Goal: Feedback & Contribution: Leave review/rating

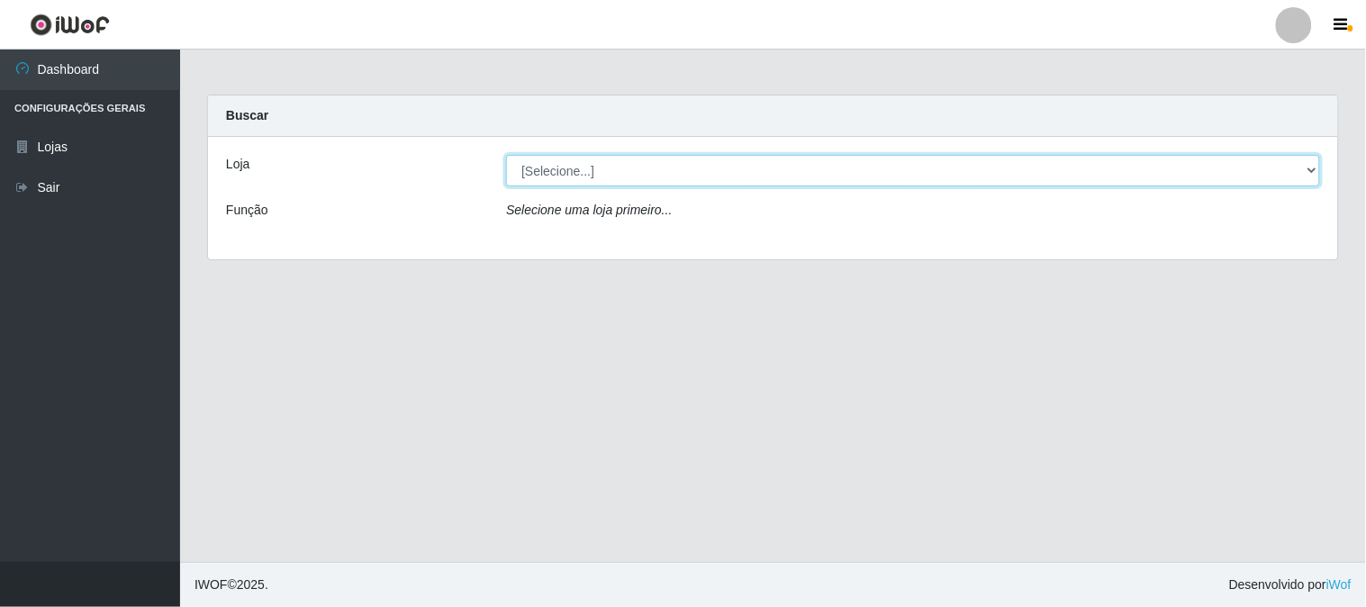
click at [1311, 167] on select "[Selecione...] Casatudo BR" at bounding box center [913, 171] width 814 height 32
select select "197"
click at [506, 155] on select "[Selecione...] Casatudo BR" at bounding box center [913, 171] width 814 height 32
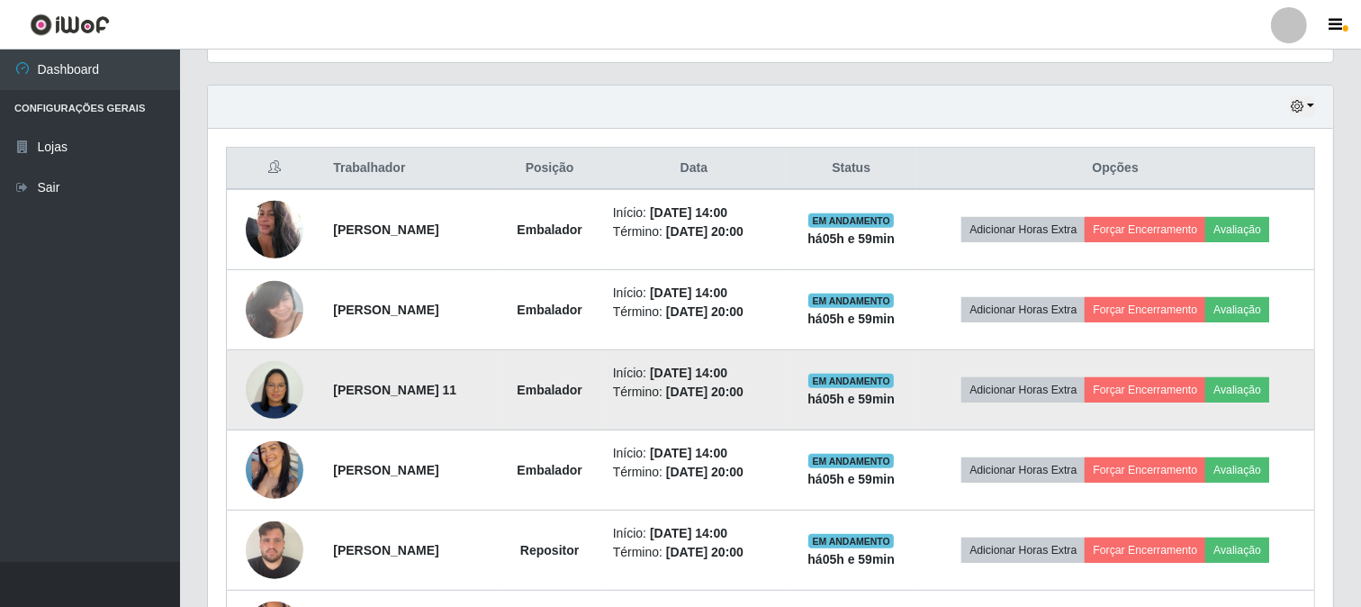
scroll to position [699, 0]
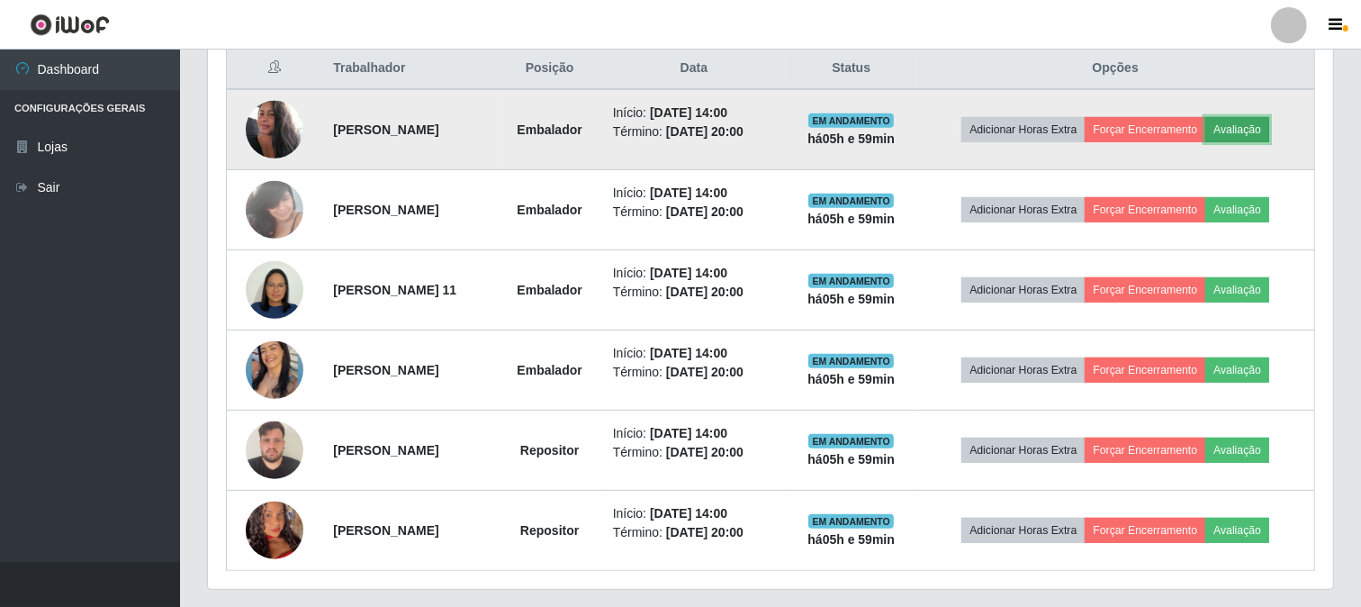
click at [1249, 121] on button "Avaliação" at bounding box center [1237, 129] width 64 height 25
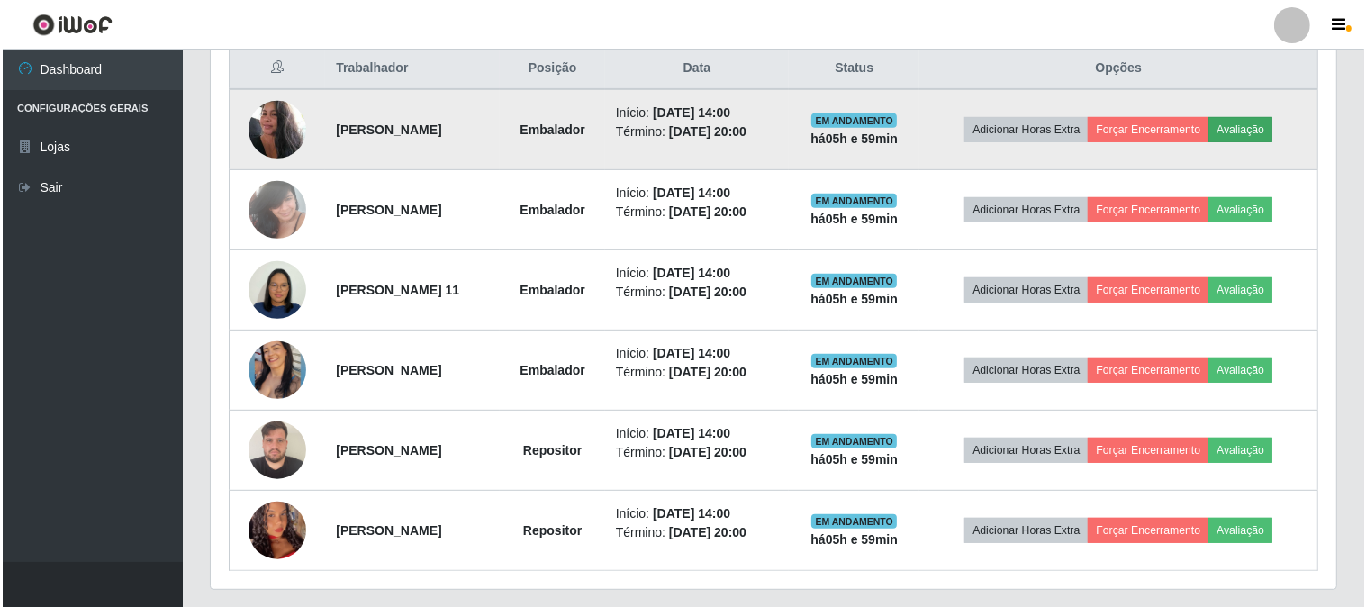
scroll to position [373, 1114]
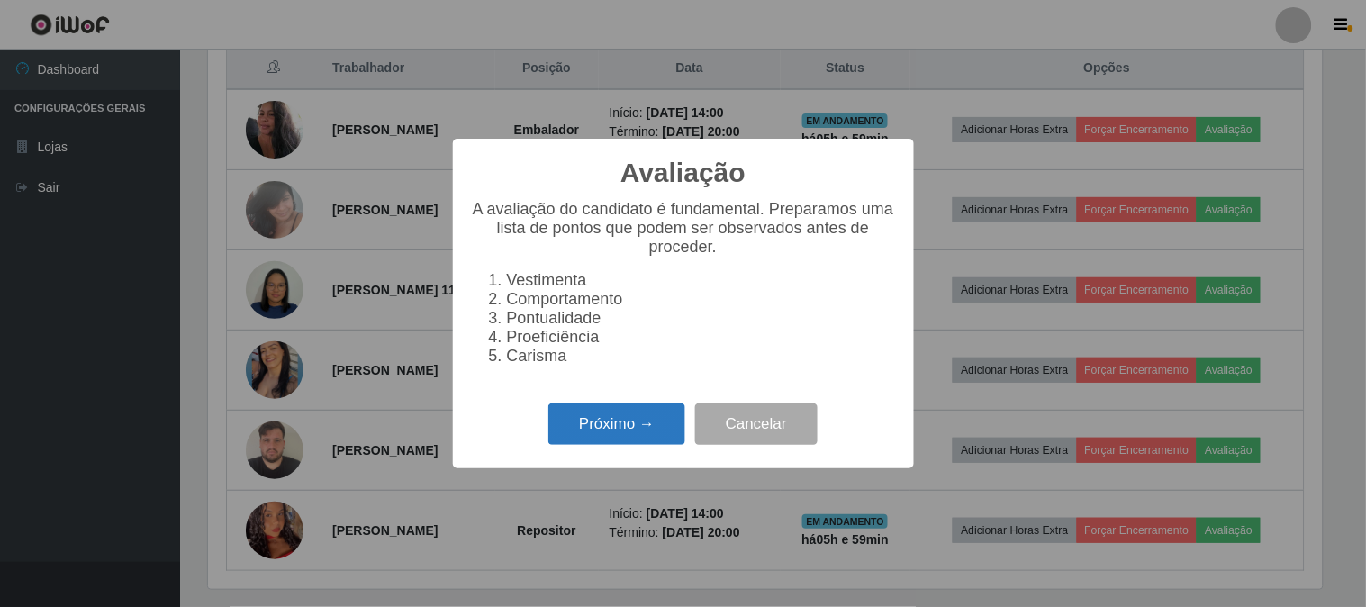
click at [573, 428] on button "Próximo →" at bounding box center [616, 424] width 137 height 42
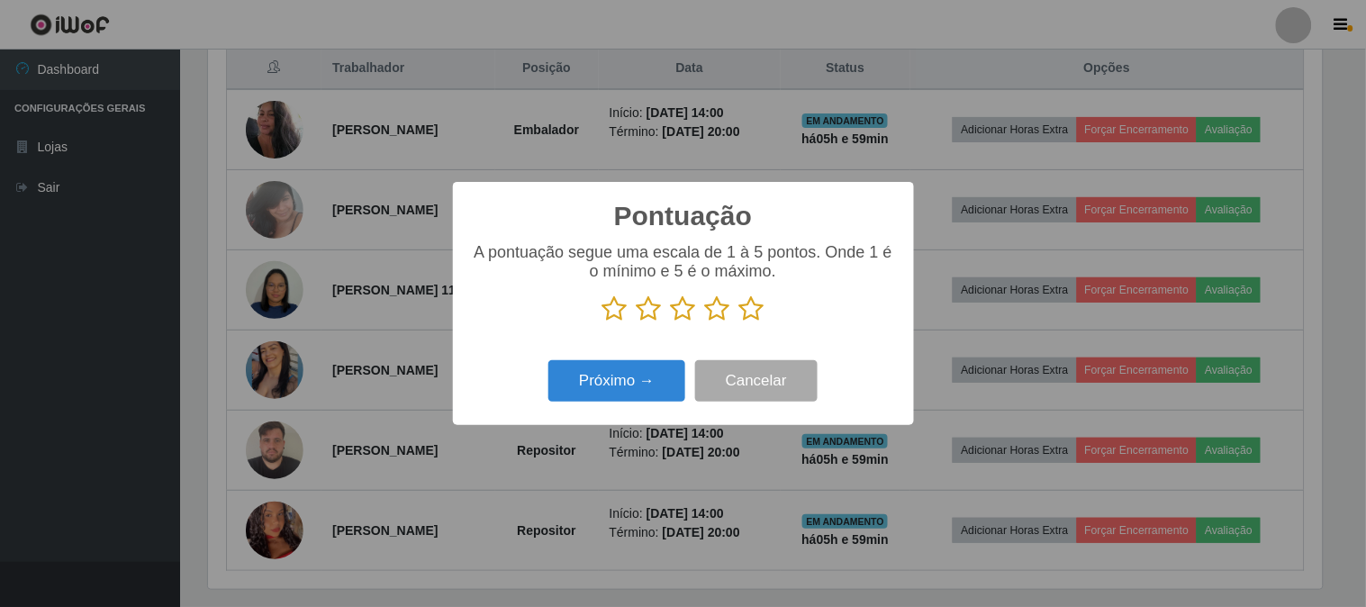
click at [747, 309] on icon at bounding box center [751, 308] width 25 height 27
click at [739, 322] on input "radio" at bounding box center [739, 322] width 0 height 0
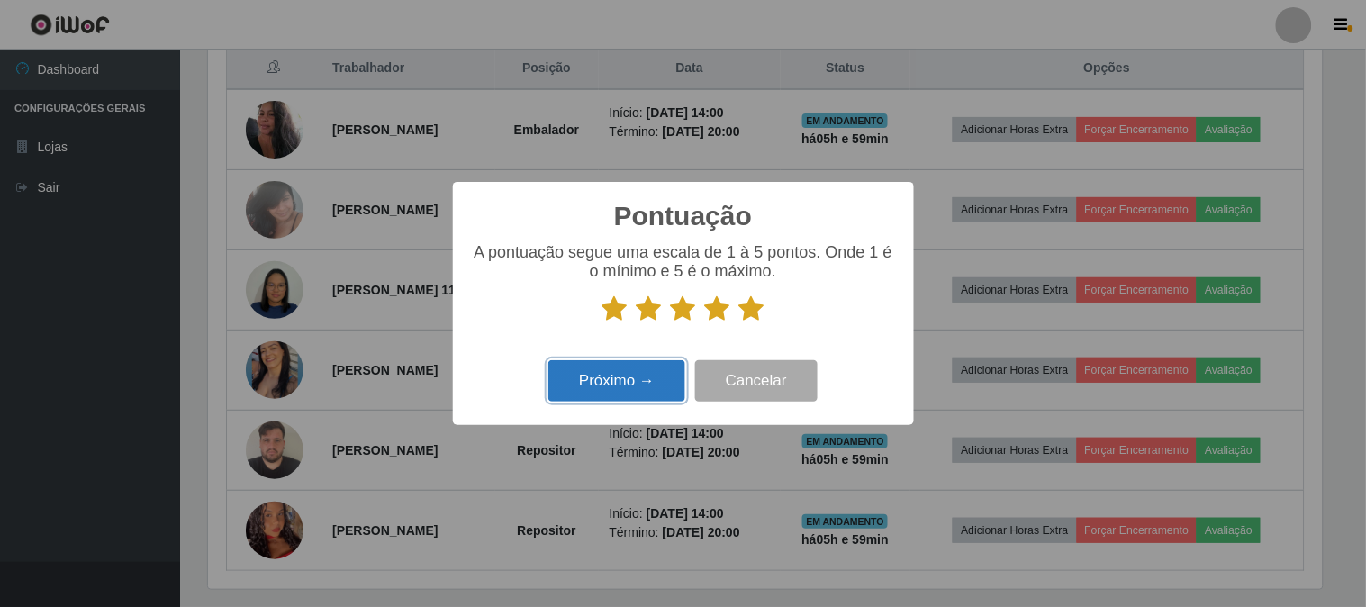
click at [645, 380] on button "Próximo →" at bounding box center [616, 381] width 137 height 42
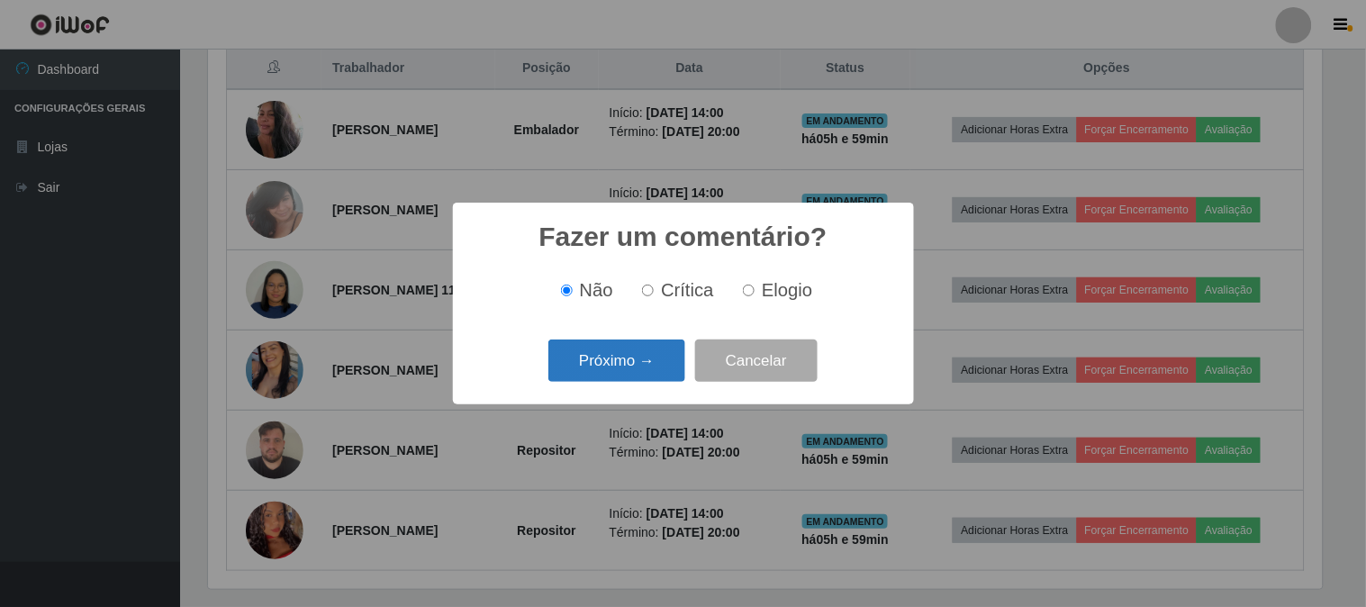
click at [624, 357] on button "Próximo →" at bounding box center [616, 360] width 137 height 42
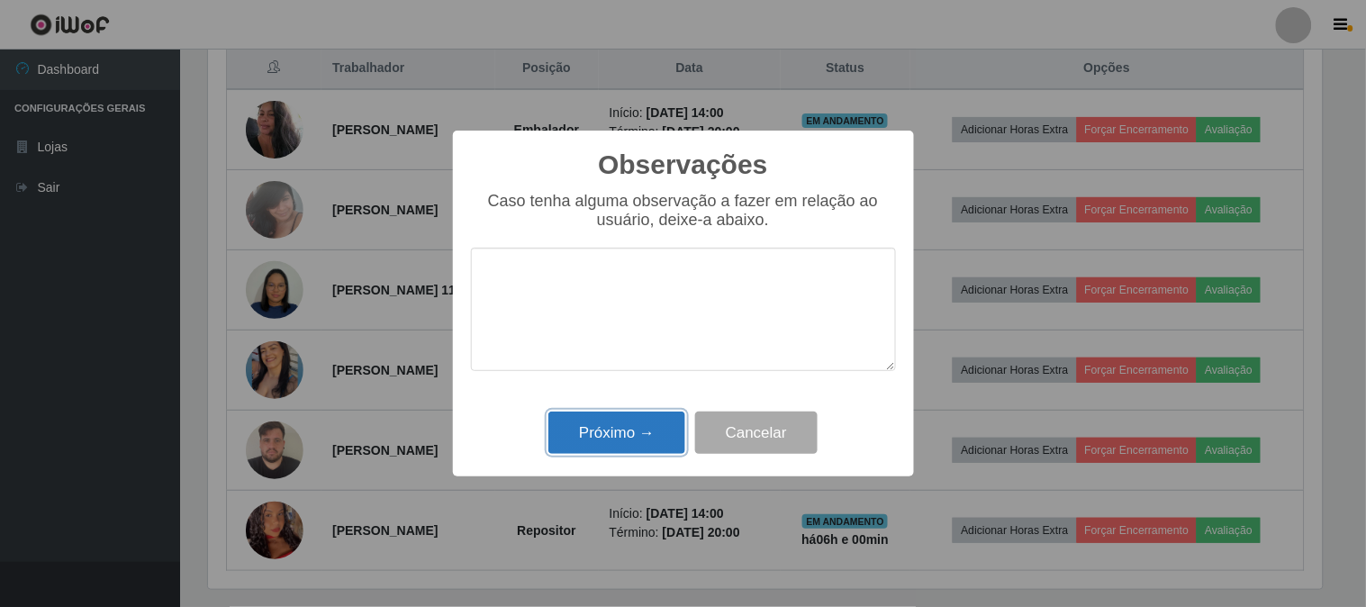
click at [636, 439] on button "Próximo →" at bounding box center [616, 432] width 137 height 42
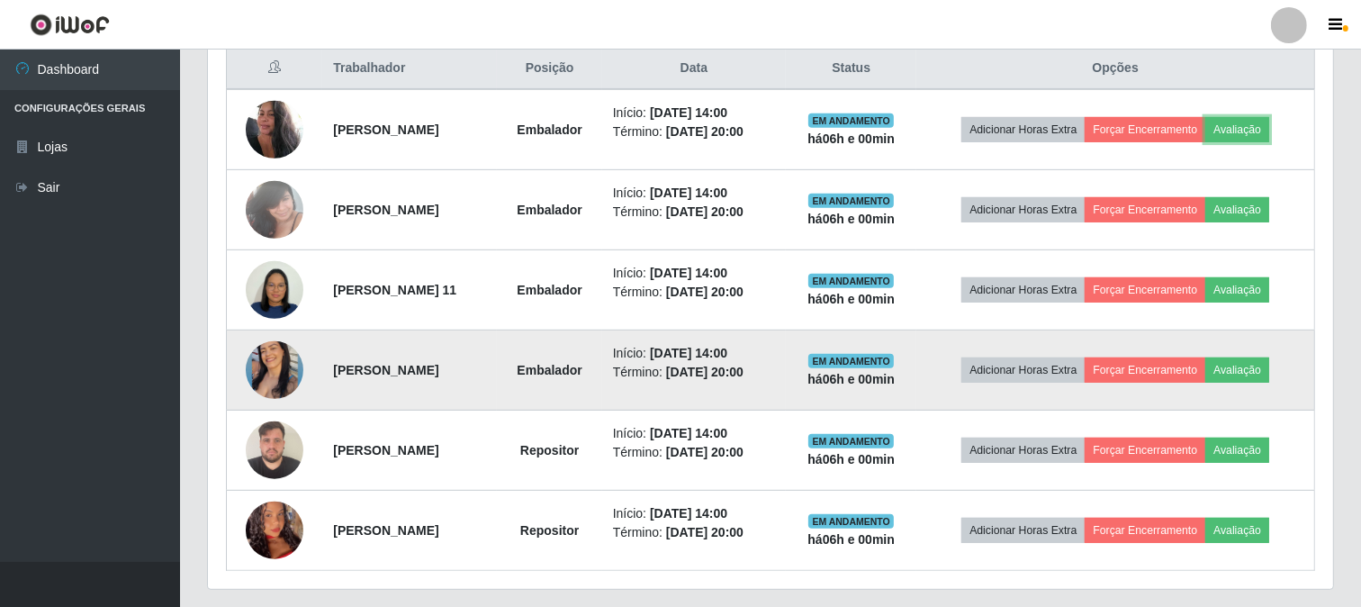
scroll to position [373, 1125]
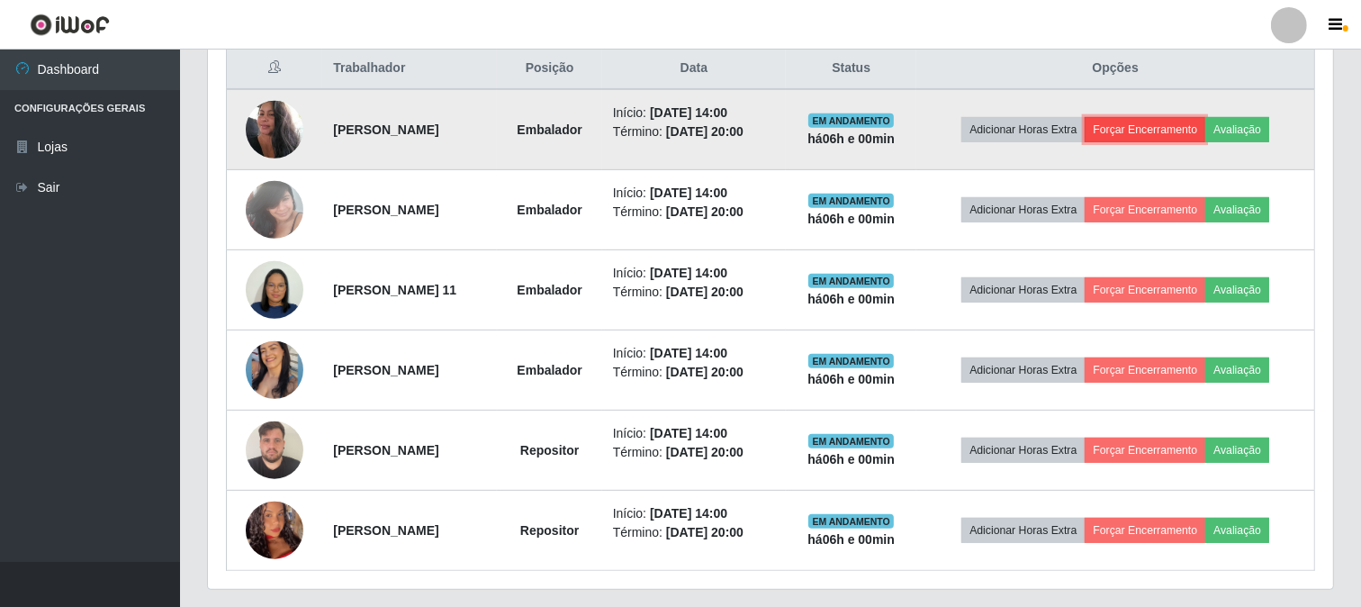
click at [1168, 126] on button "Forçar Encerramento" at bounding box center [1145, 129] width 121 height 25
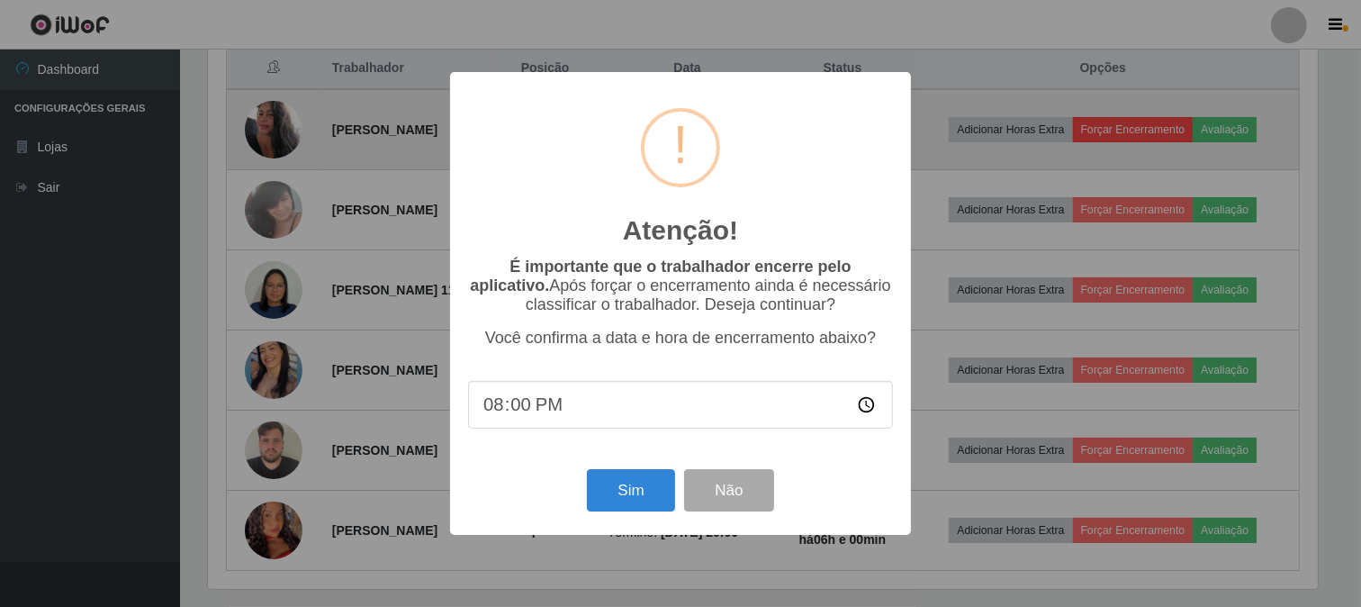
scroll to position [373, 1114]
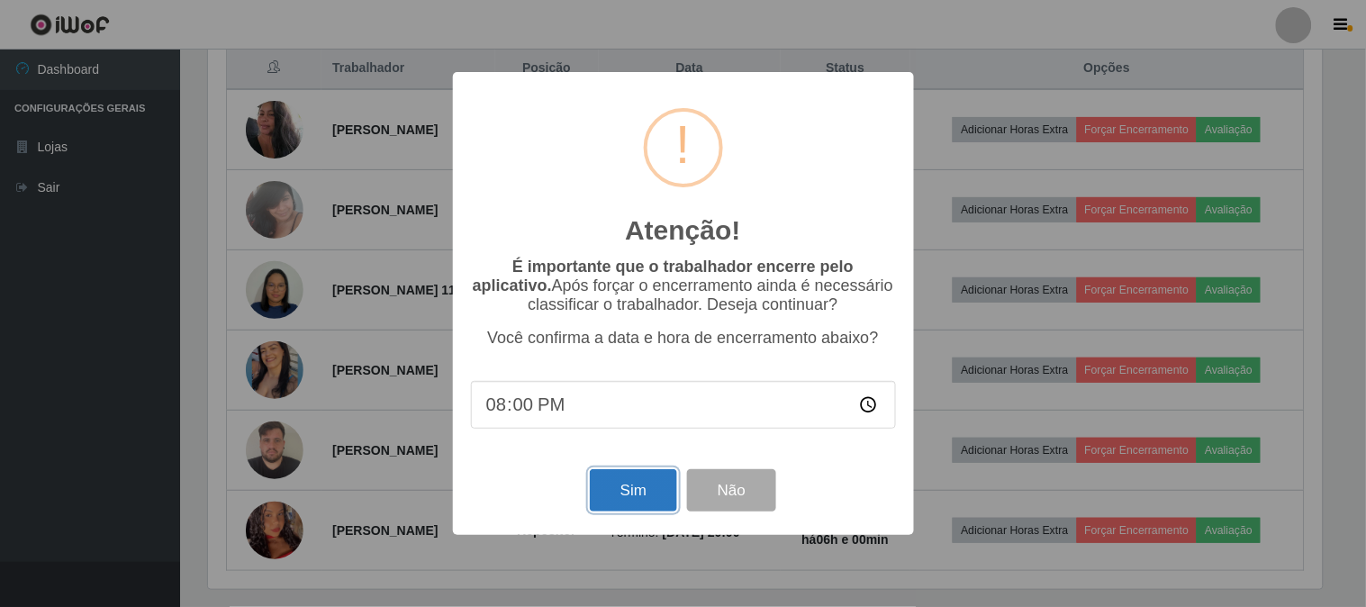
click at [627, 487] on button "Sim" at bounding box center [633, 490] width 87 height 42
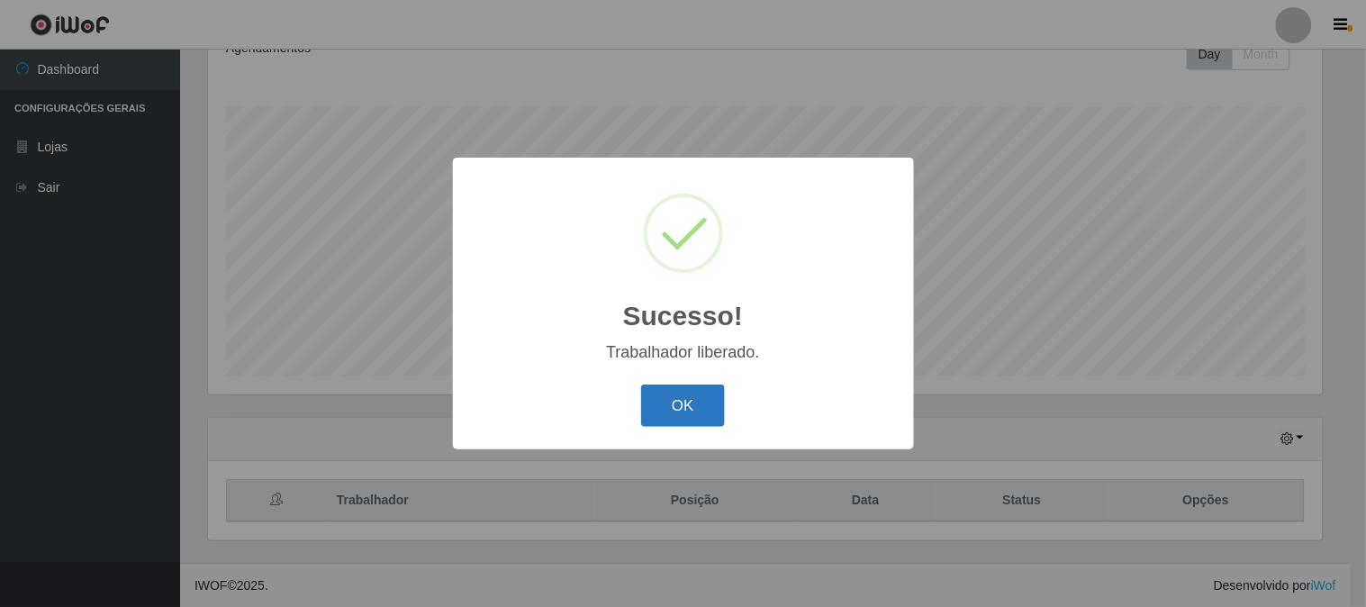
click at [660, 410] on button "OK" at bounding box center [683, 405] width 84 height 42
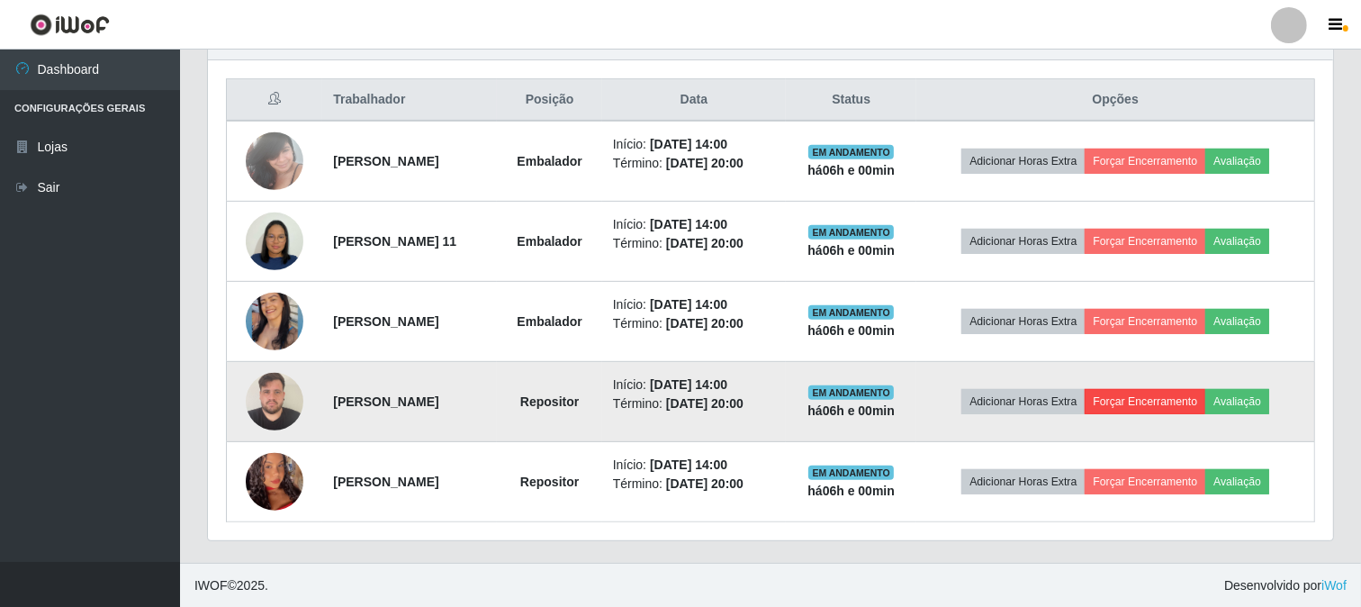
scroll to position [669, 0]
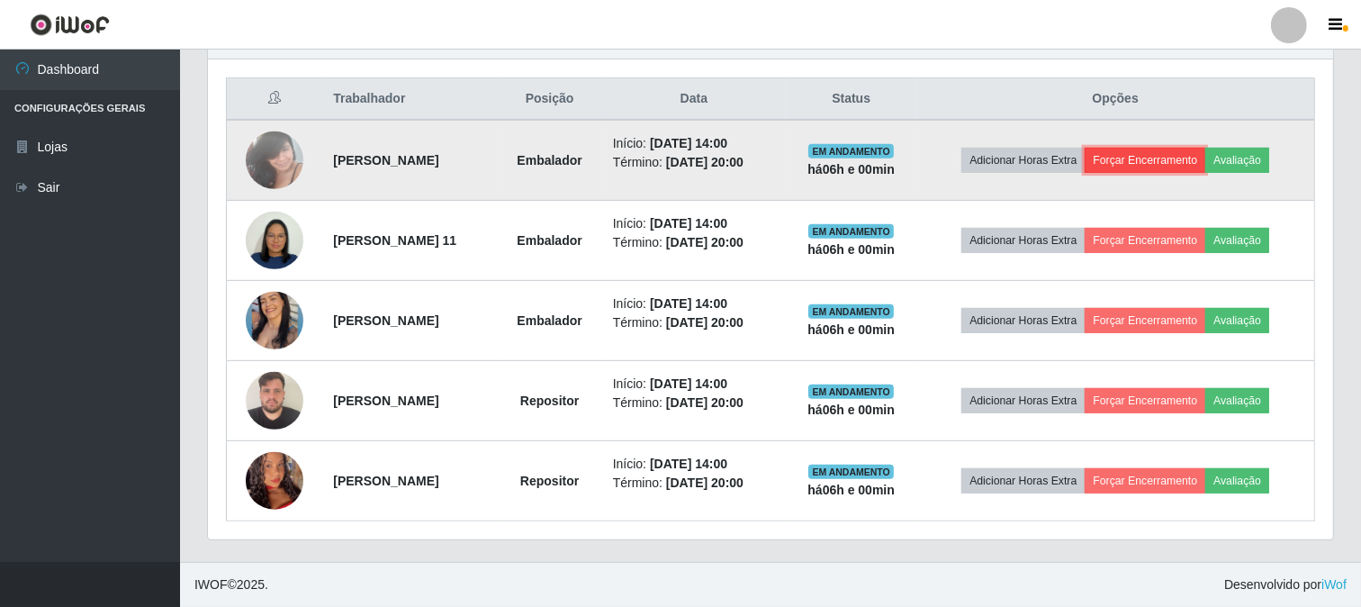
click at [1190, 154] on button "Forçar Encerramento" at bounding box center [1145, 160] width 121 height 25
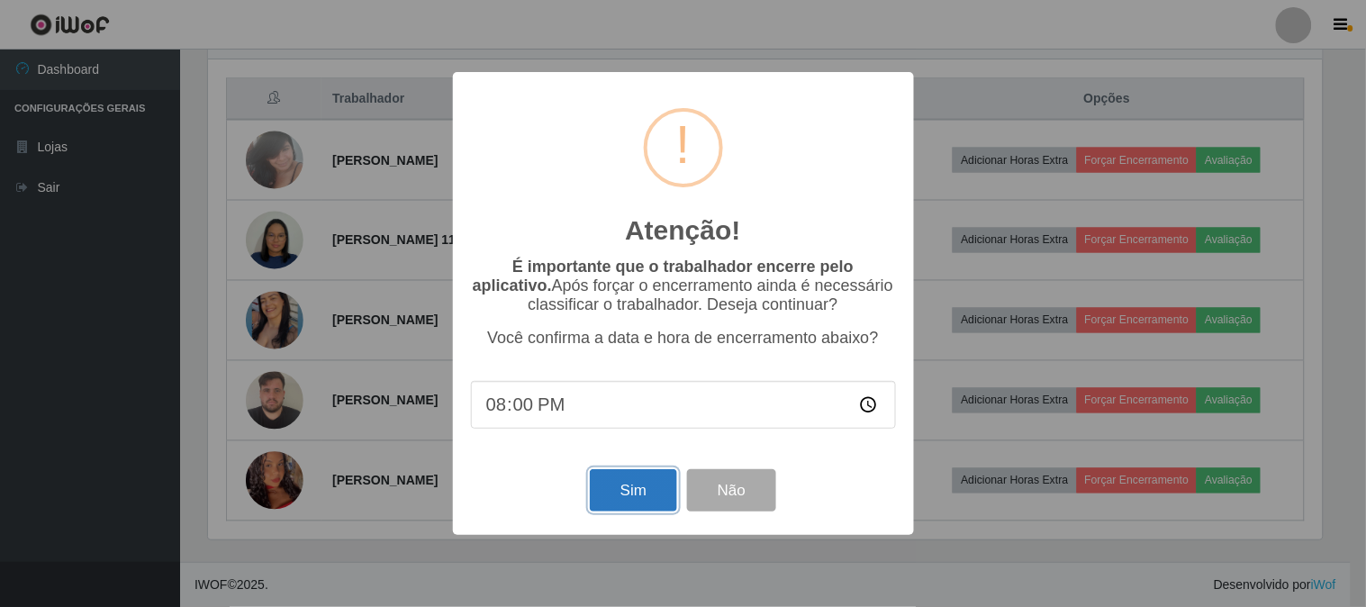
click at [648, 489] on button "Sim" at bounding box center [633, 490] width 87 height 42
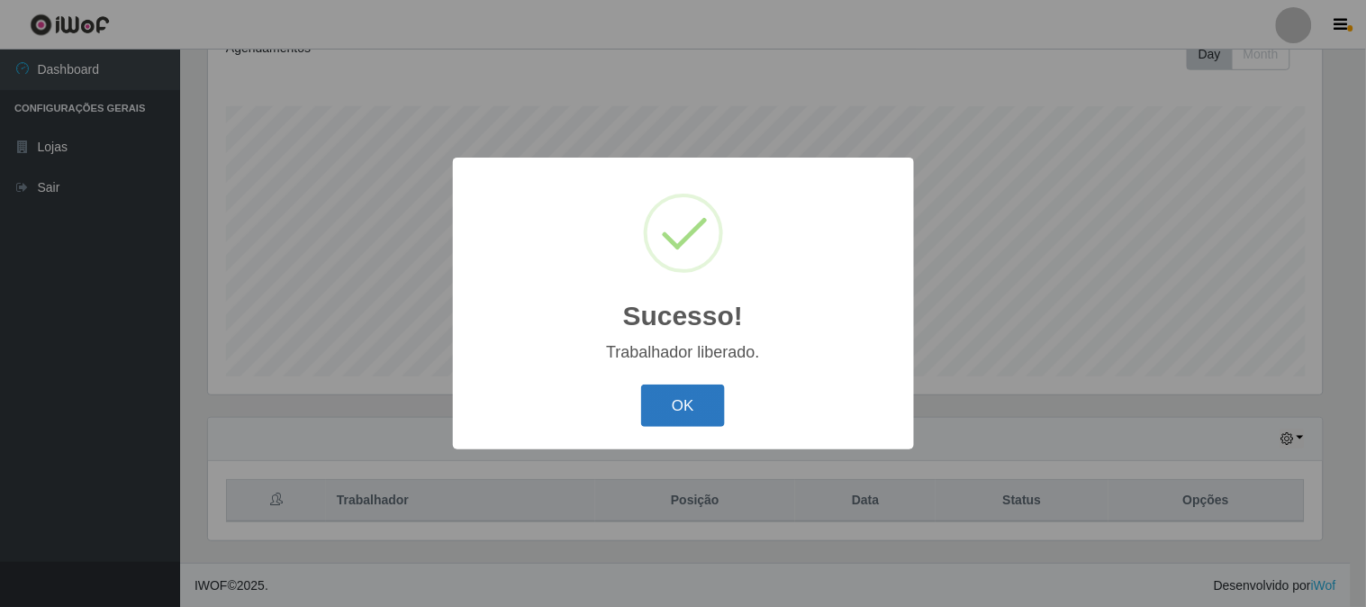
click at [691, 393] on button "OK" at bounding box center [683, 405] width 84 height 42
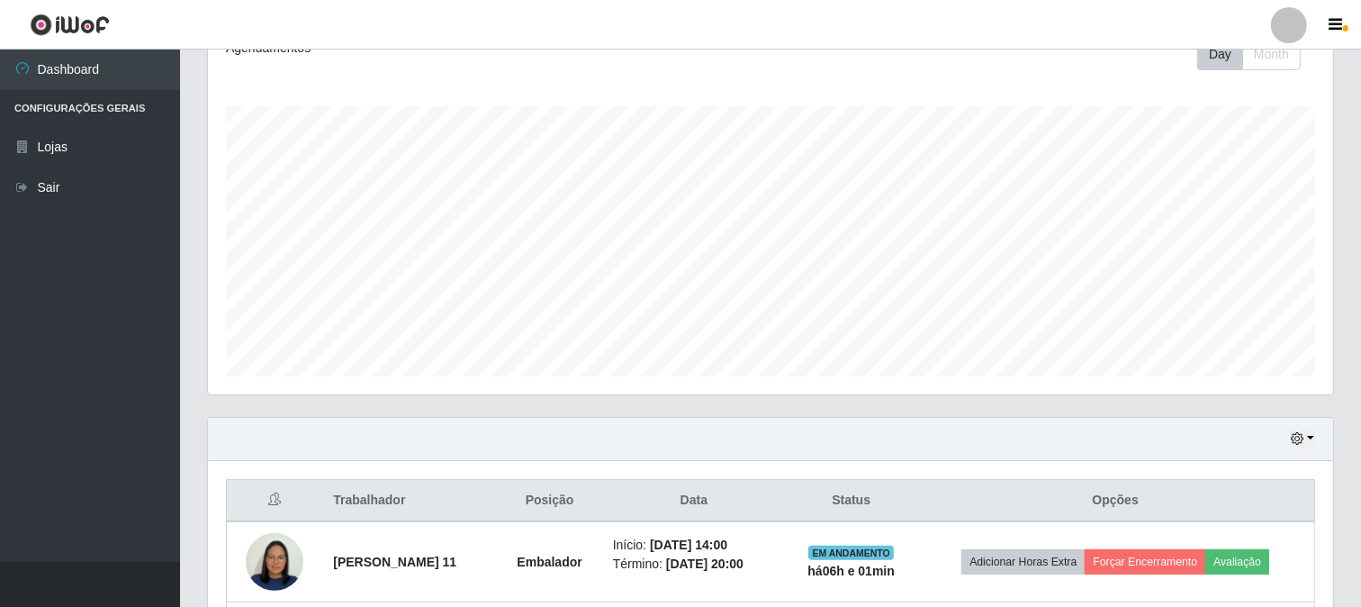
scroll to position [589, 0]
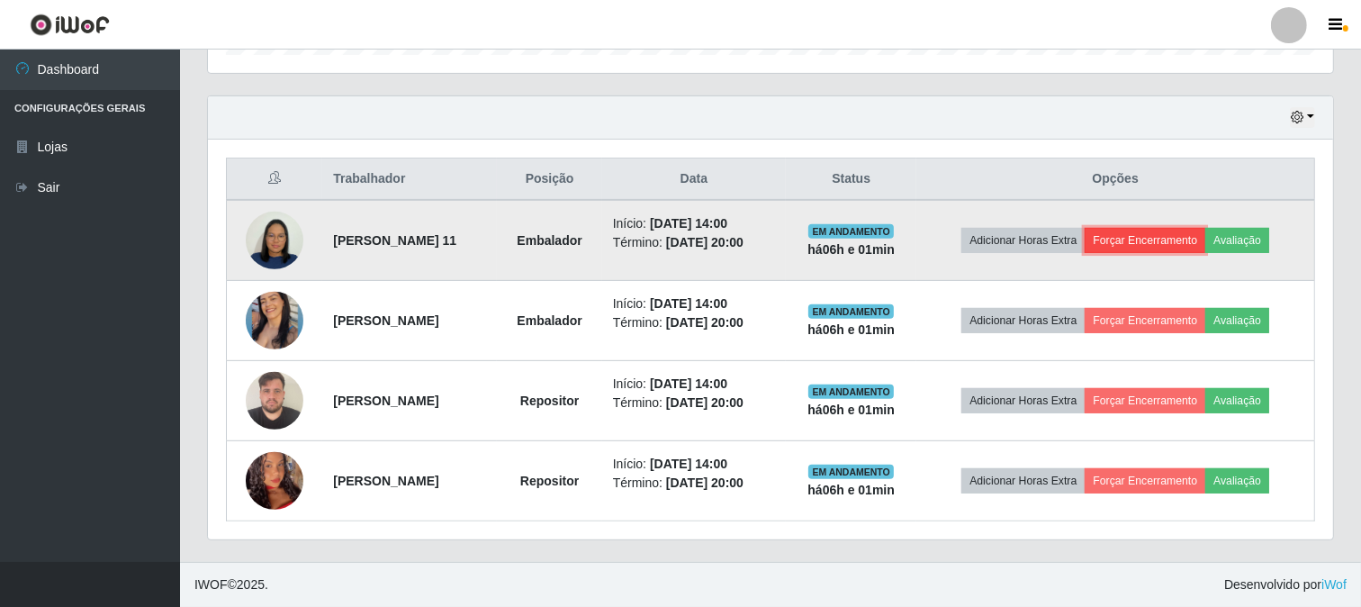
click at [1204, 238] on button "Forçar Encerramento" at bounding box center [1145, 240] width 121 height 25
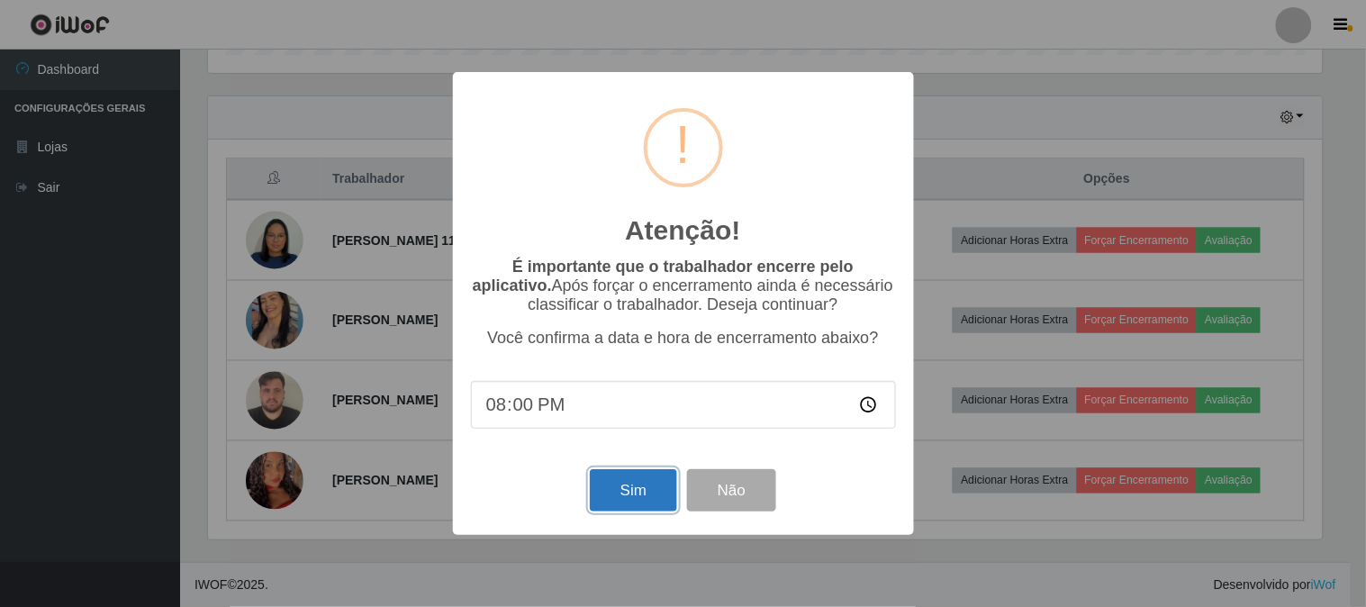
click at [617, 492] on button "Sim" at bounding box center [633, 490] width 87 height 42
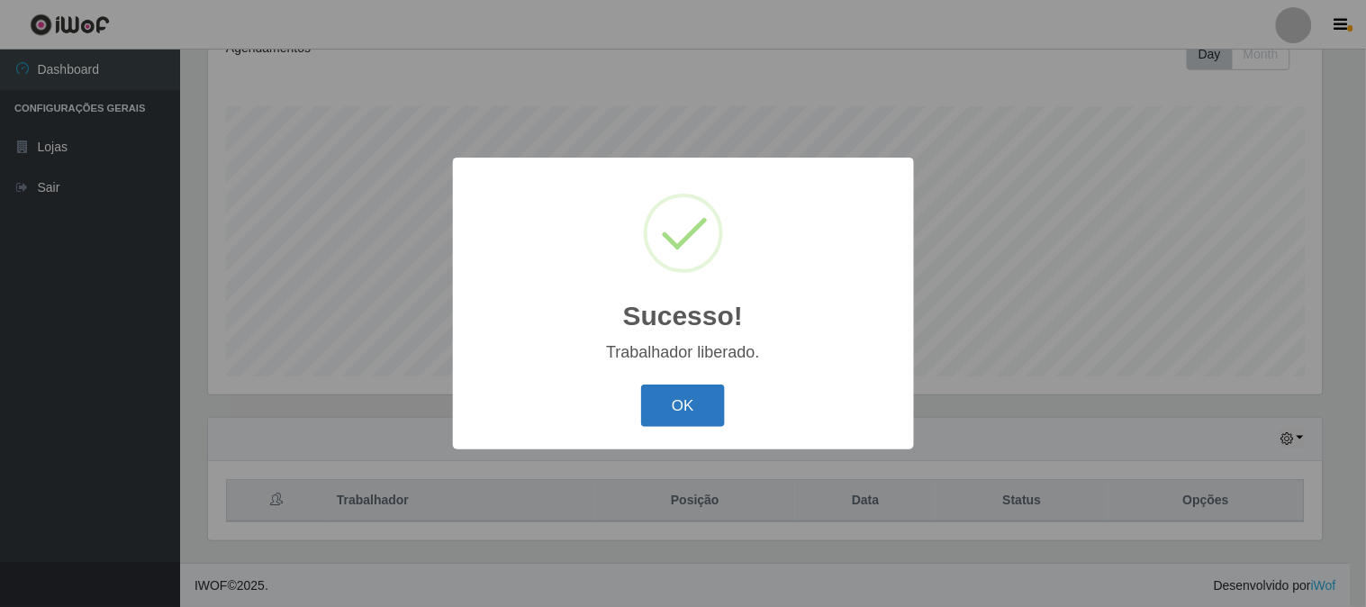
click at [709, 403] on button "OK" at bounding box center [683, 405] width 84 height 42
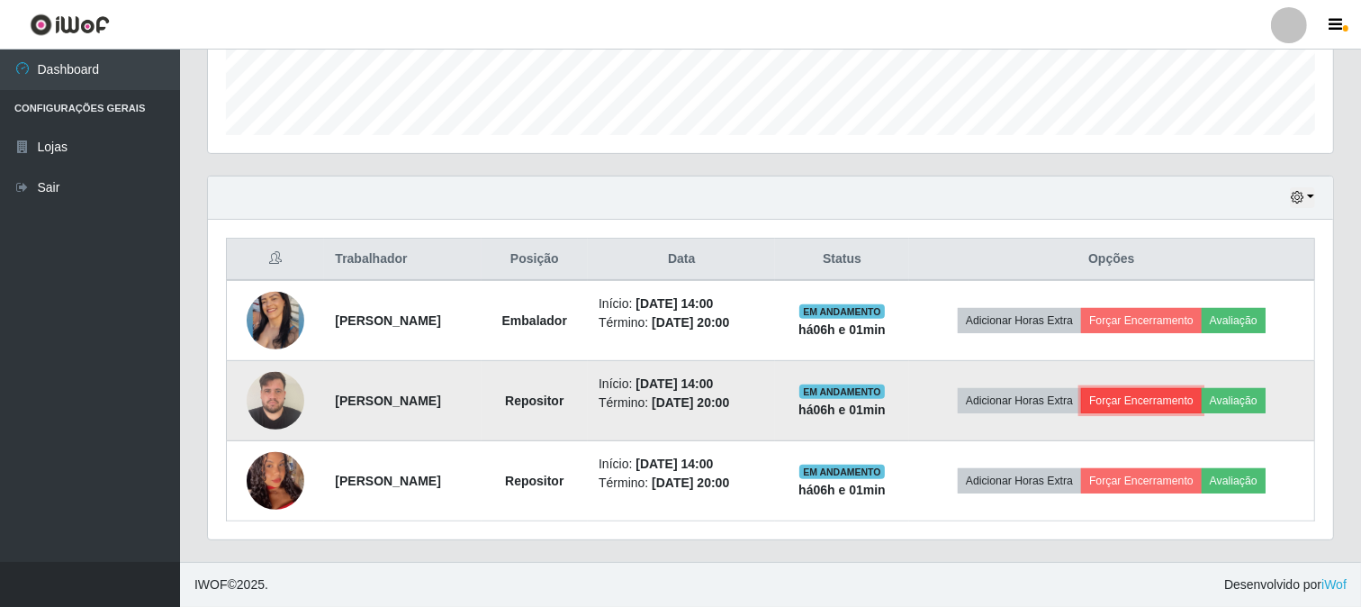
click at [1152, 400] on button "Forçar Encerramento" at bounding box center [1141, 400] width 121 height 25
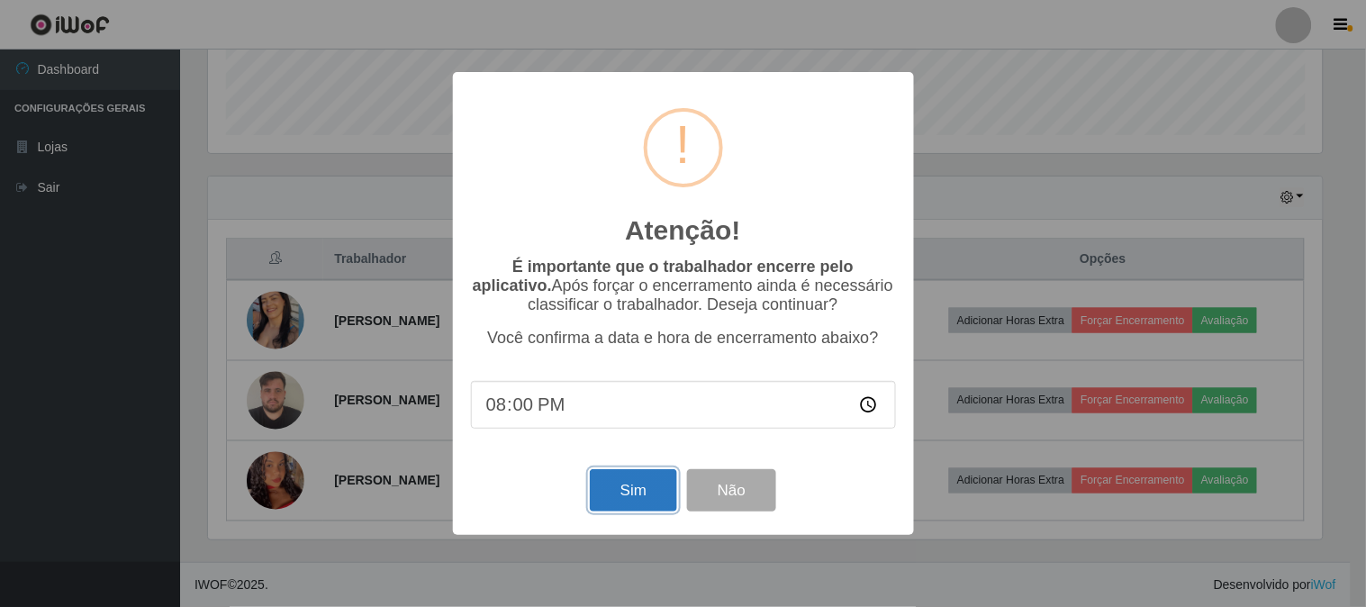
click at [632, 492] on button "Sim" at bounding box center [633, 490] width 87 height 42
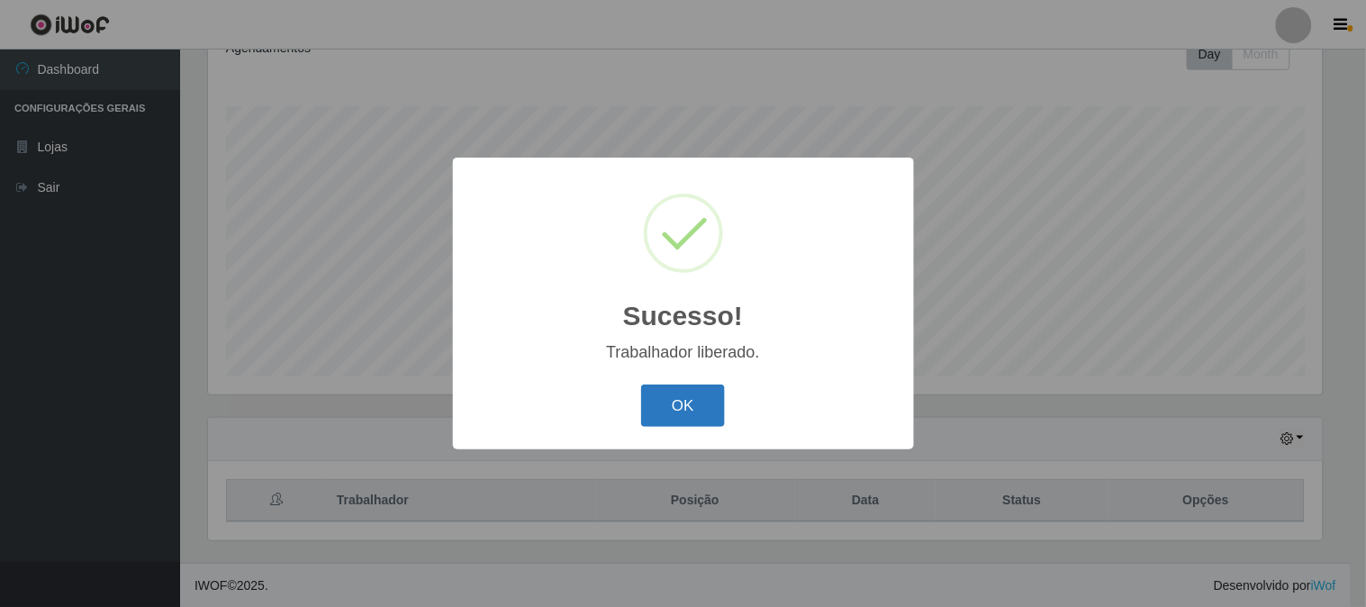
click at [702, 402] on button "OK" at bounding box center [683, 405] width 84 height 42
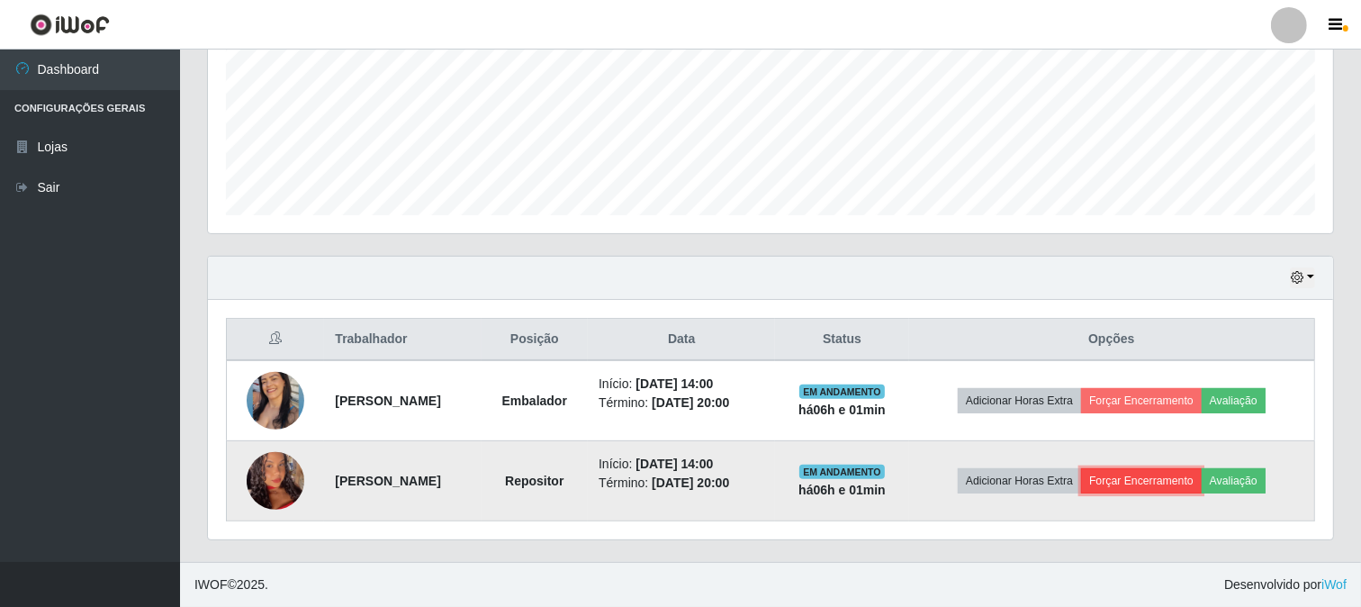
click at [1182, 480] on button "Forçar Encerramento" at bounding box center [1141, 480] width 121 height 25
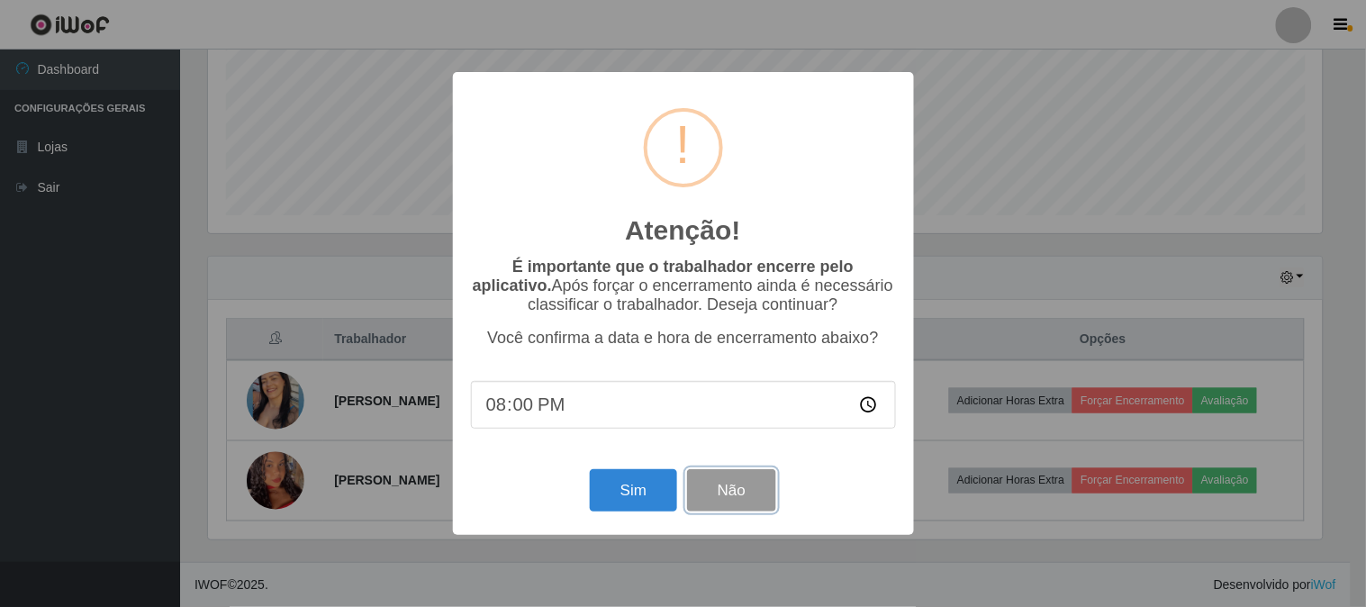
click at [717, 493] on button "Não" at bounding box center [731, 490] width 89 height 42
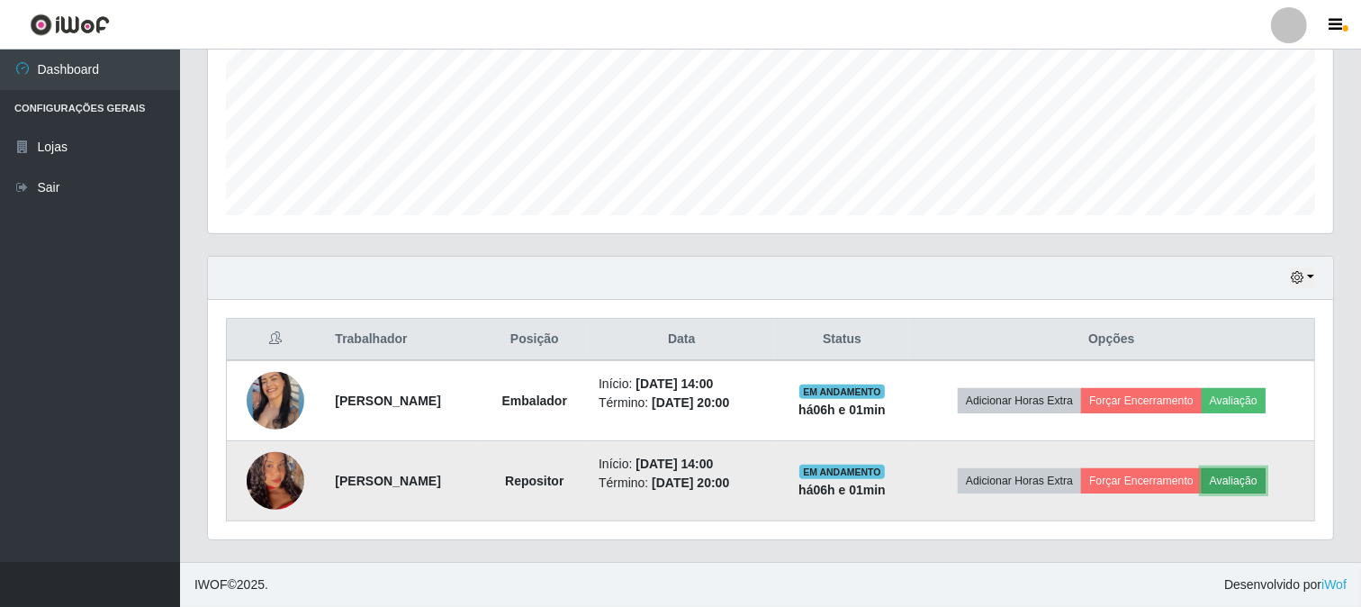
click at [1259, 474] on button "Avaliação" at bounding box center [1234, 480] width 64 height 25
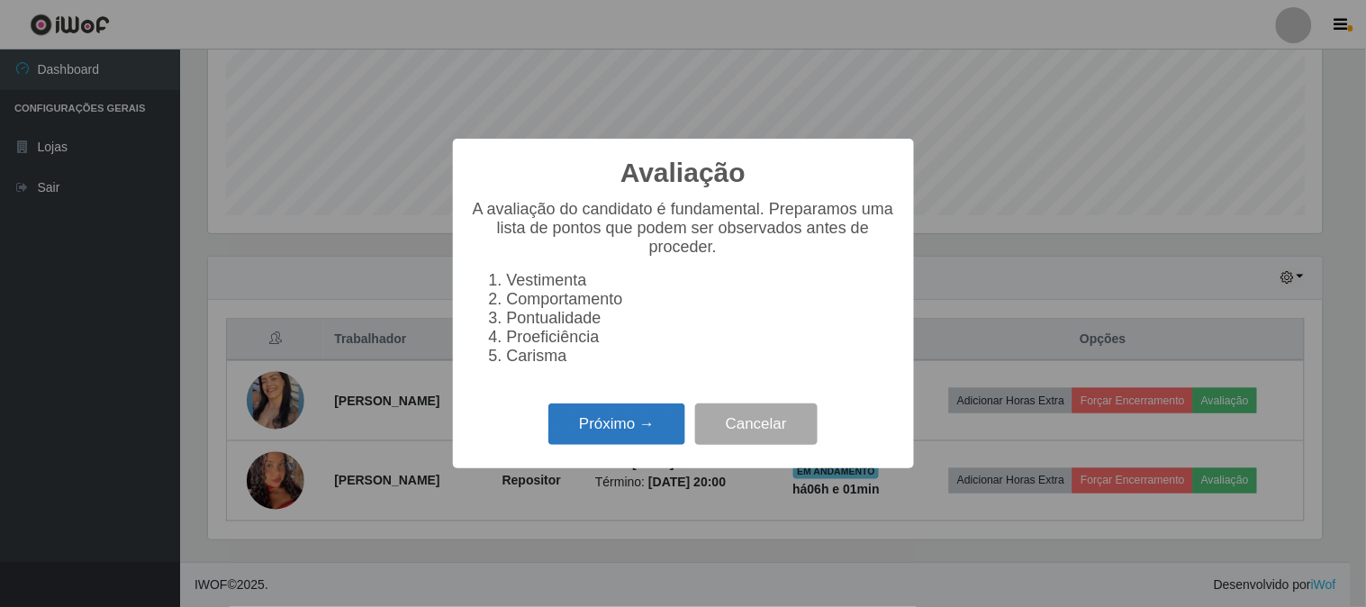
click at [603, 430] on button "Próximo →" at bounding box center [616, 424] width 137 height 42
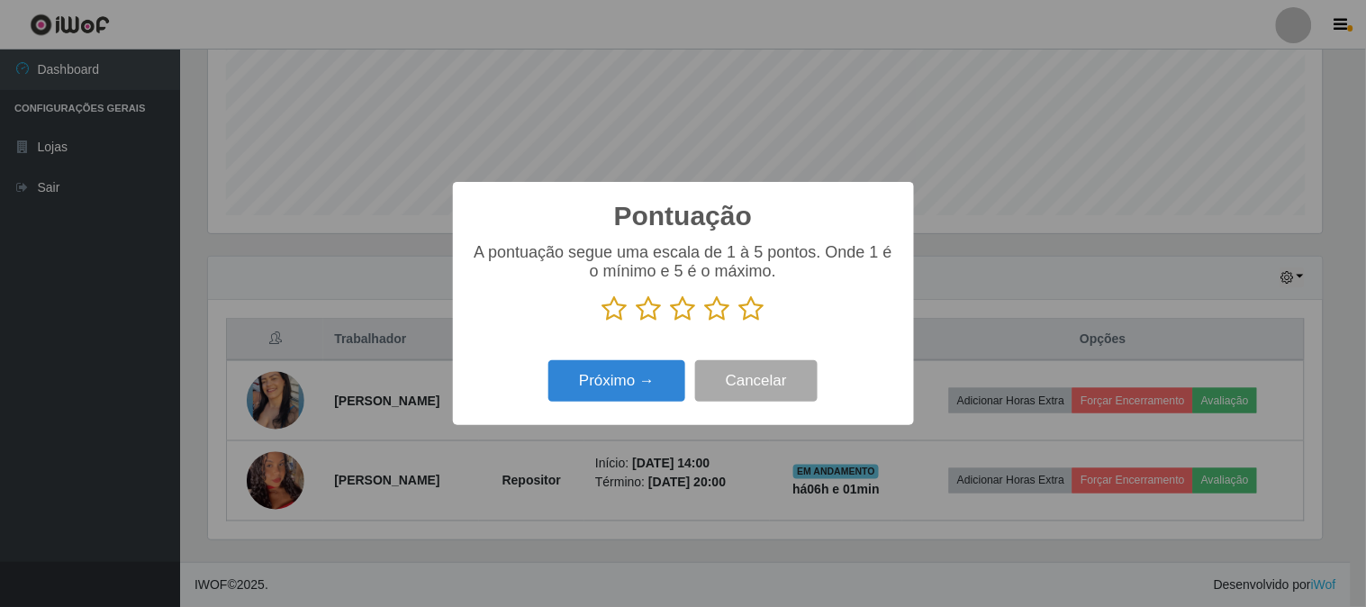
click at [658, 309] on icon at bounding box center [648, 308] width 25 height 27
click at [636, 322] on input "radio" at bounding box center [636, 322] width 0 height 0
click at [641, 375] on button "Próximo →" at bounding box center [616, 381] width 137 height 42
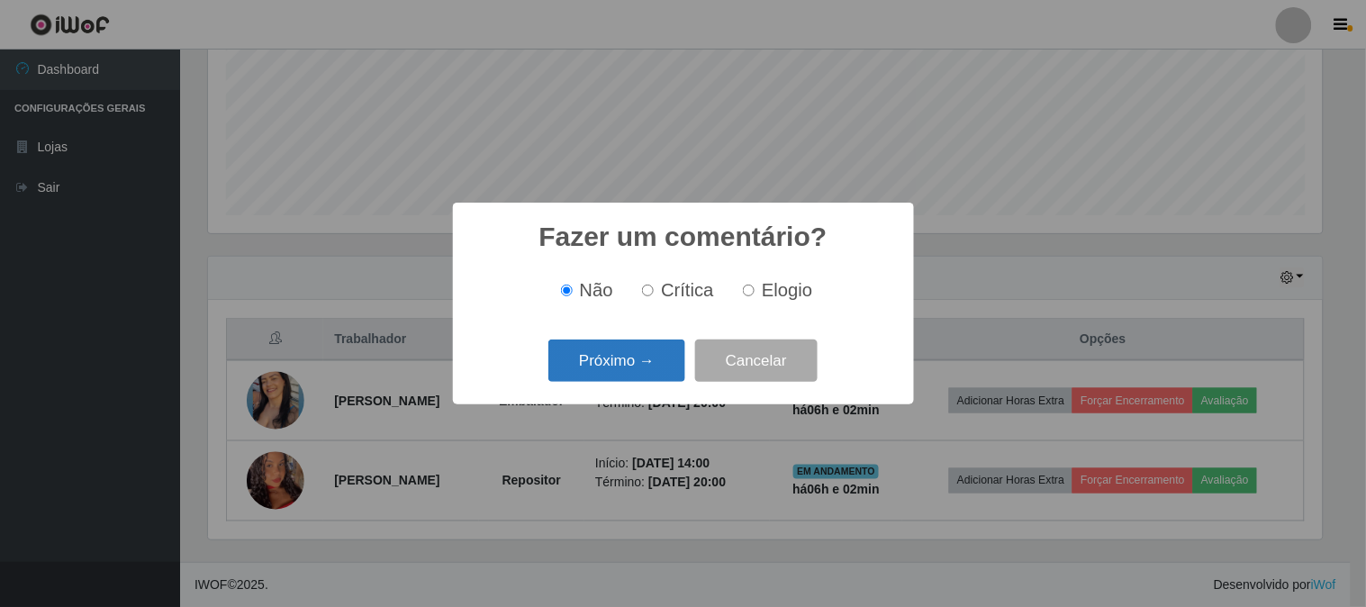
click at [639, 371] on button "Próximo →" at bounding box center [616, 360] width 137 height 42
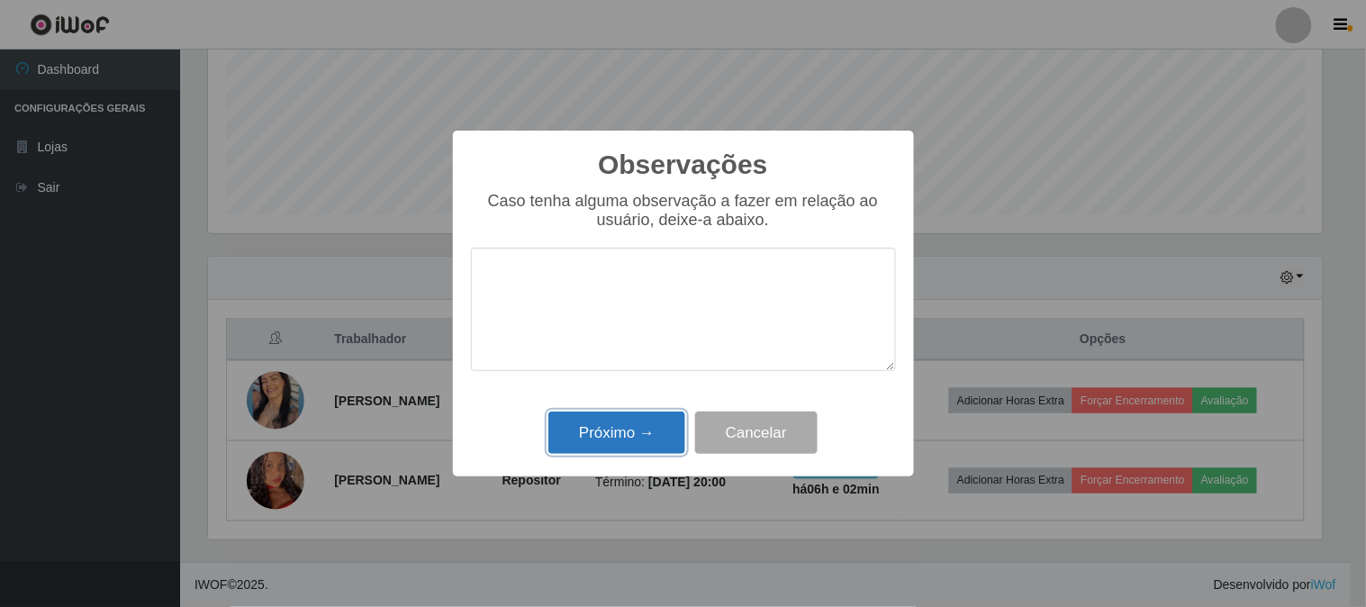
click at [648, 424] on button "Próximo →" at bounding box center [616, 432] width 137 height 42
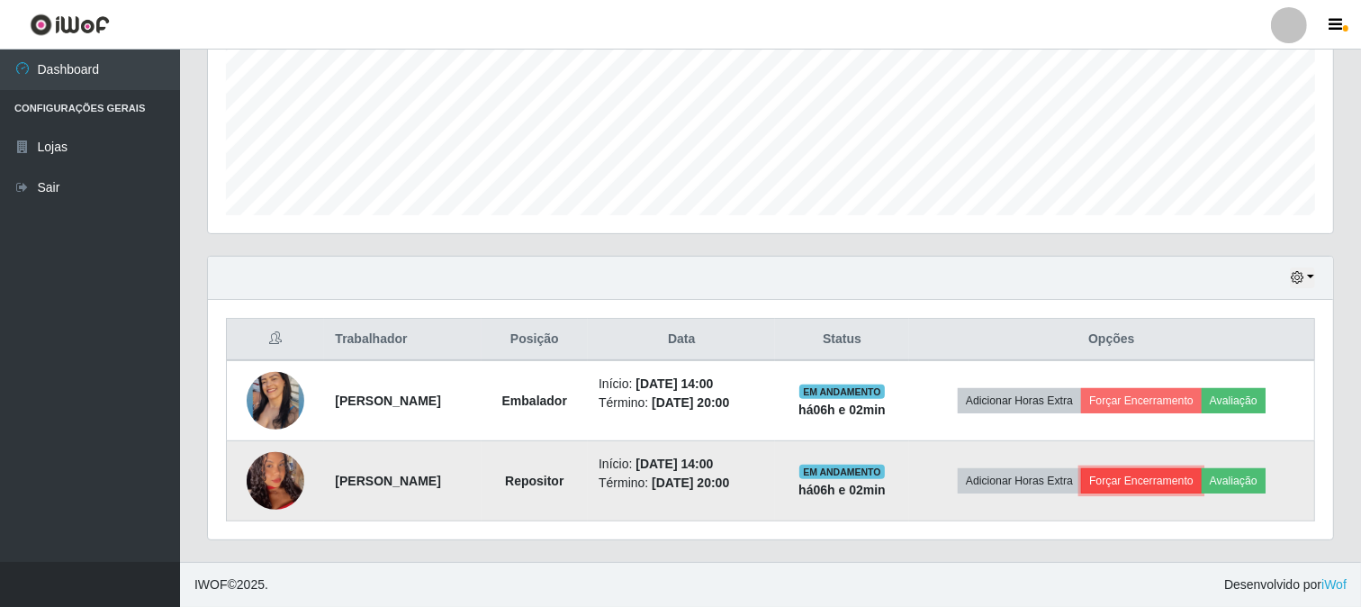
click at [1174, 483] on button "Forçar Encerramento" at bounding box center [1141, 480] width 121 height 25
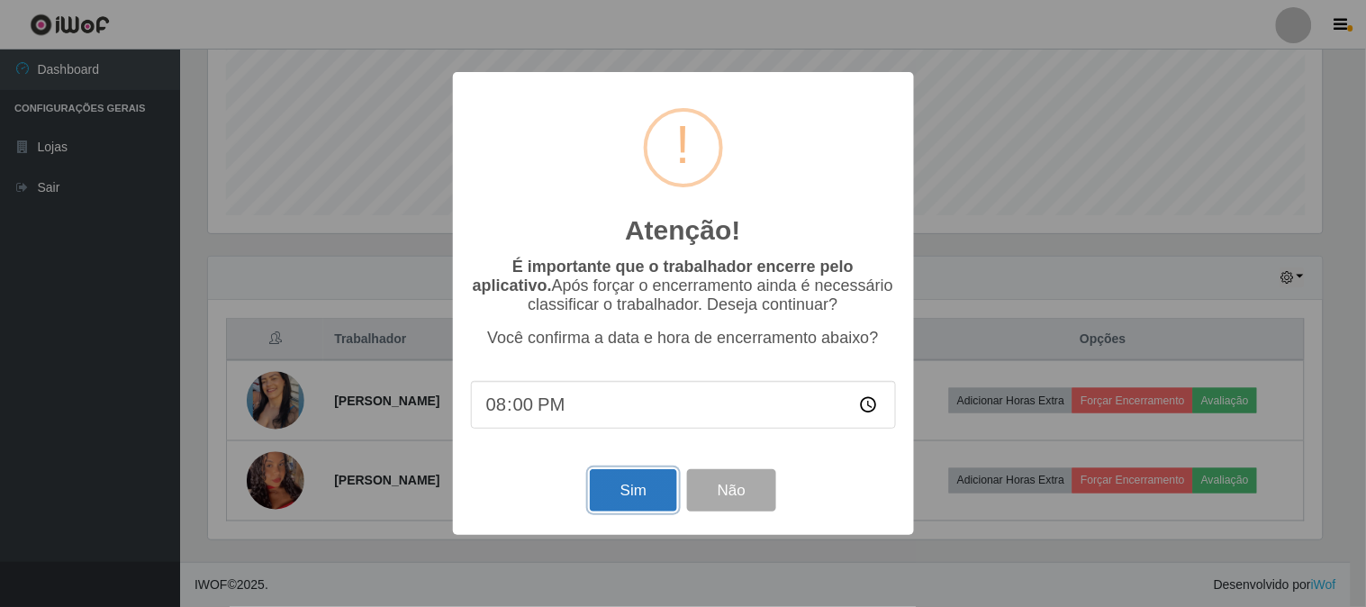
click at [645, 493] on button "Sim" at bounding box center [633, 490] width 87 height 42
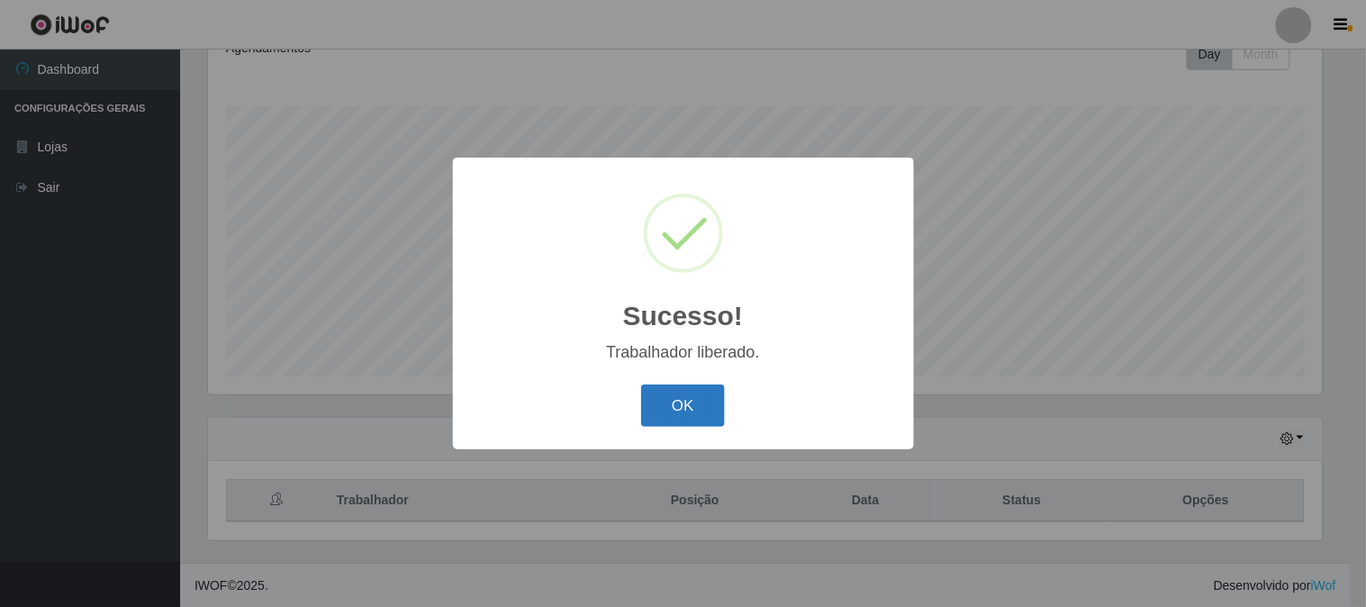
click at [700, 410] on button "OK" at bounding box center [683, 405] width 84 height 42
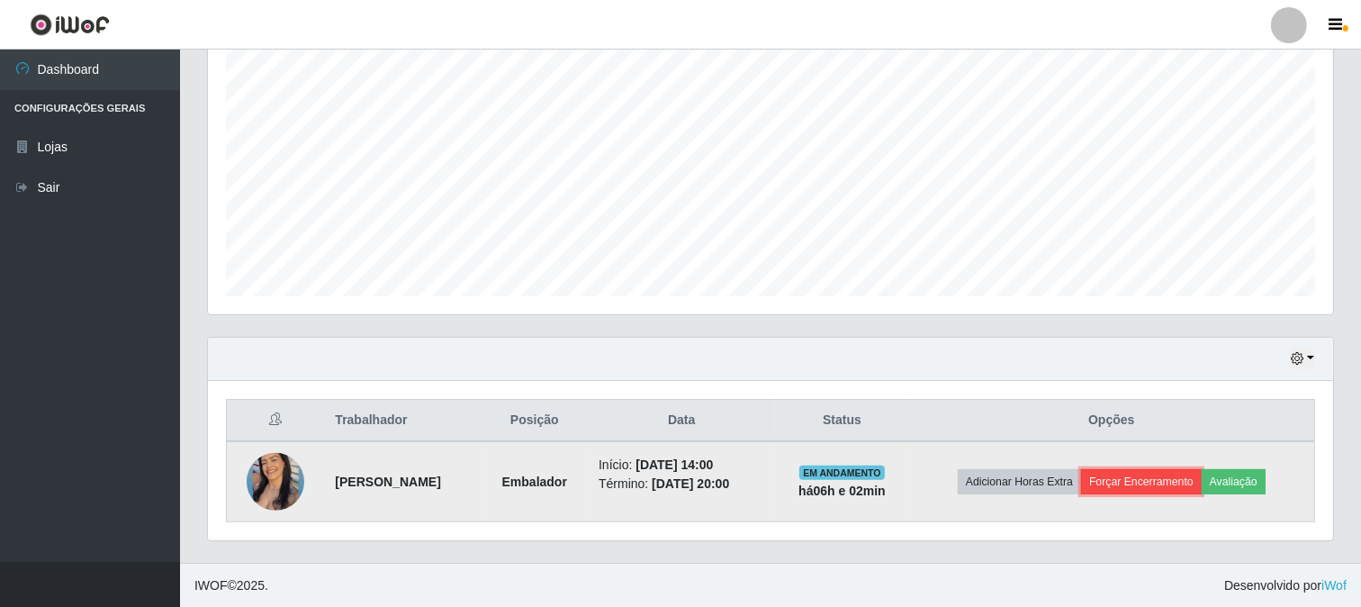
click at [1174, 474] on button "Forçar Encerramento" at bounding box center [1141, 481] width 121 height 25
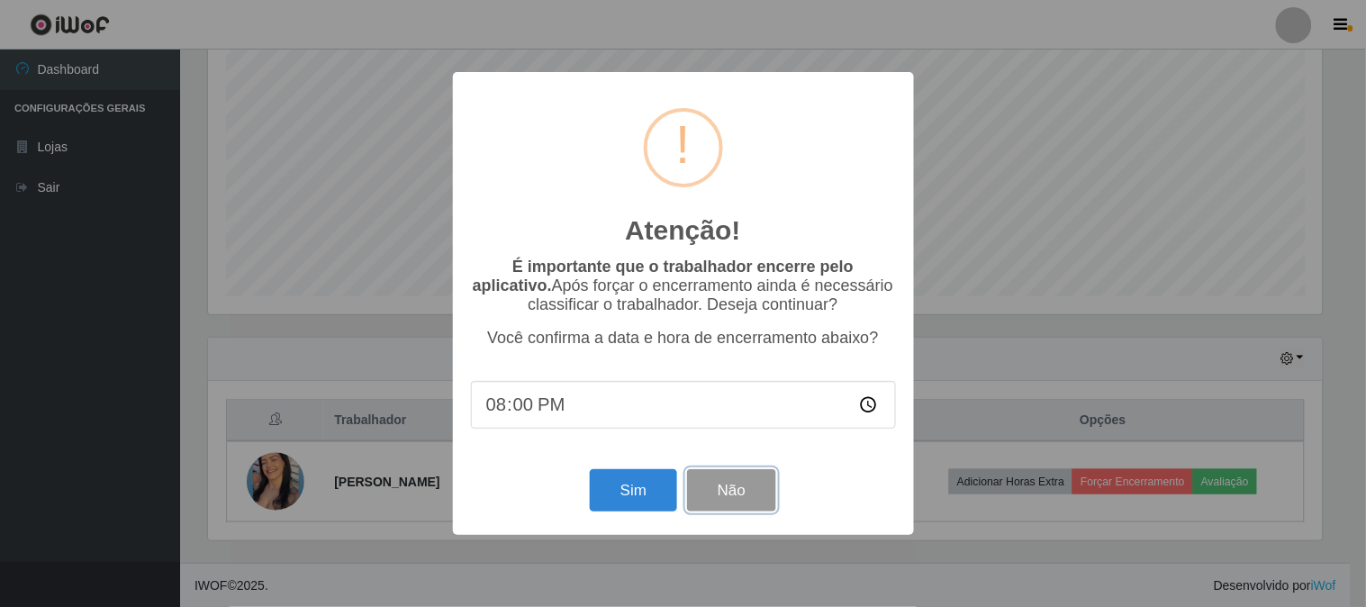
click at [744, 501] on button "Não" at bounding box center [731, 490] width 89 height 42
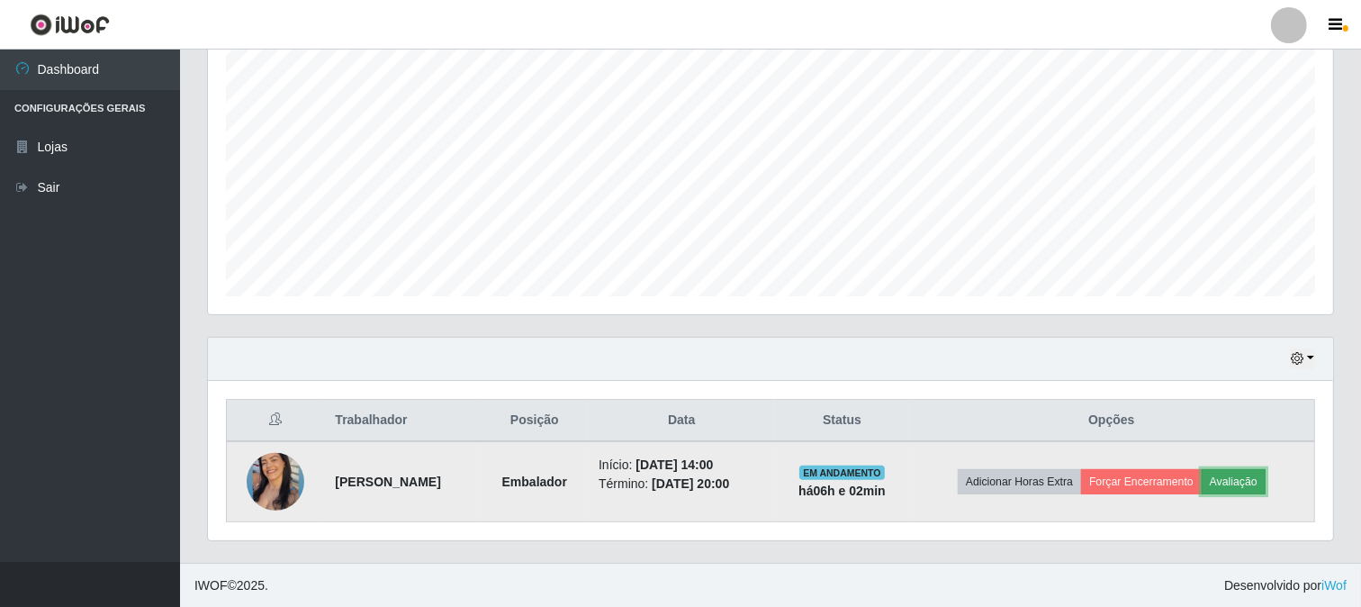
click at [1257, 474] on button "Avaliação" at bounding box center [1234, 481] width 64 height 25
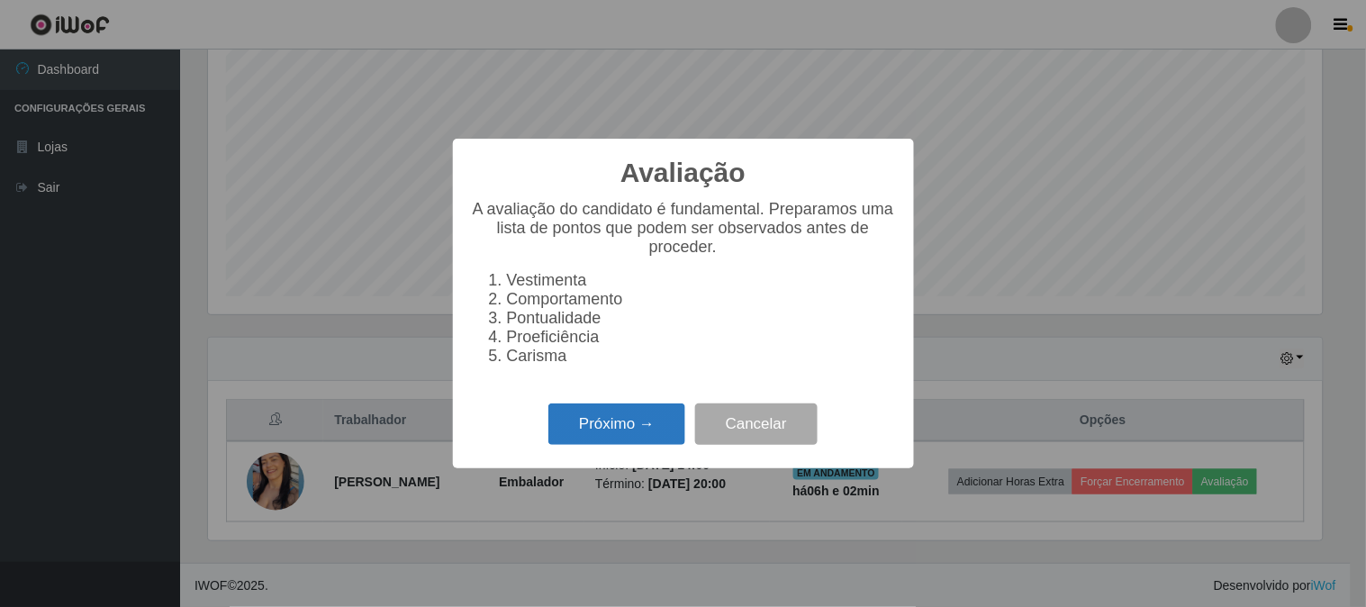
click at [591, 437] on button "Próximo →" at bounding box center [616, 424] width 137 height 42
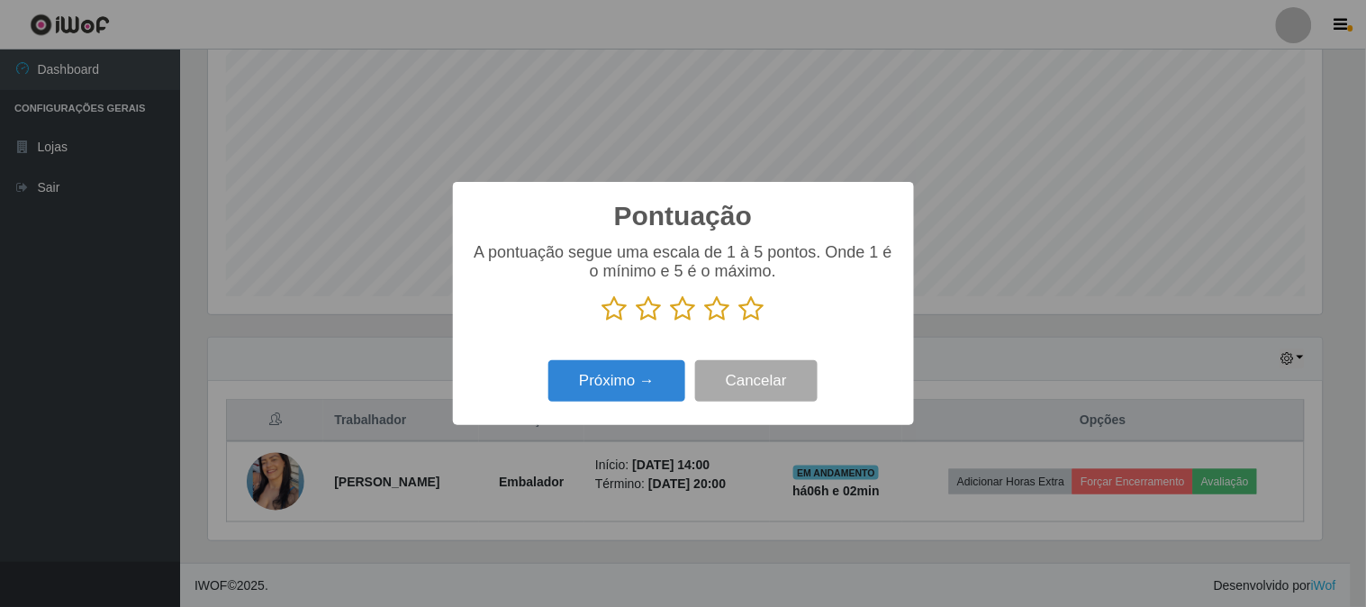
drag, startPoint x: 758, startPoint y: 310, endPoint x: 720, endPoint y: 337, distance: 46.5
click at [757, 310] on icon at bounding box center [751, 308] width 25 height 27
click at [739, 322] on input "radio" at bounding box center [739, 322] width 0 height 0
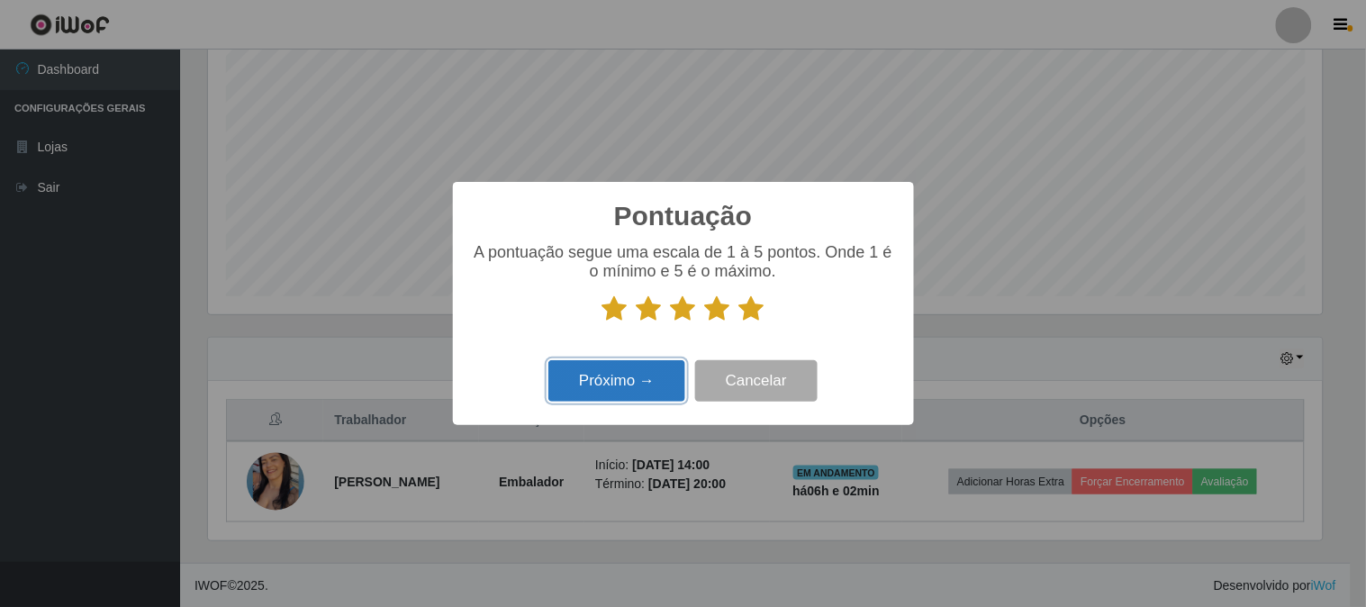
click at [672, 373] on button "Próximo →" at bounding box center [616, 381] width 137 height 42
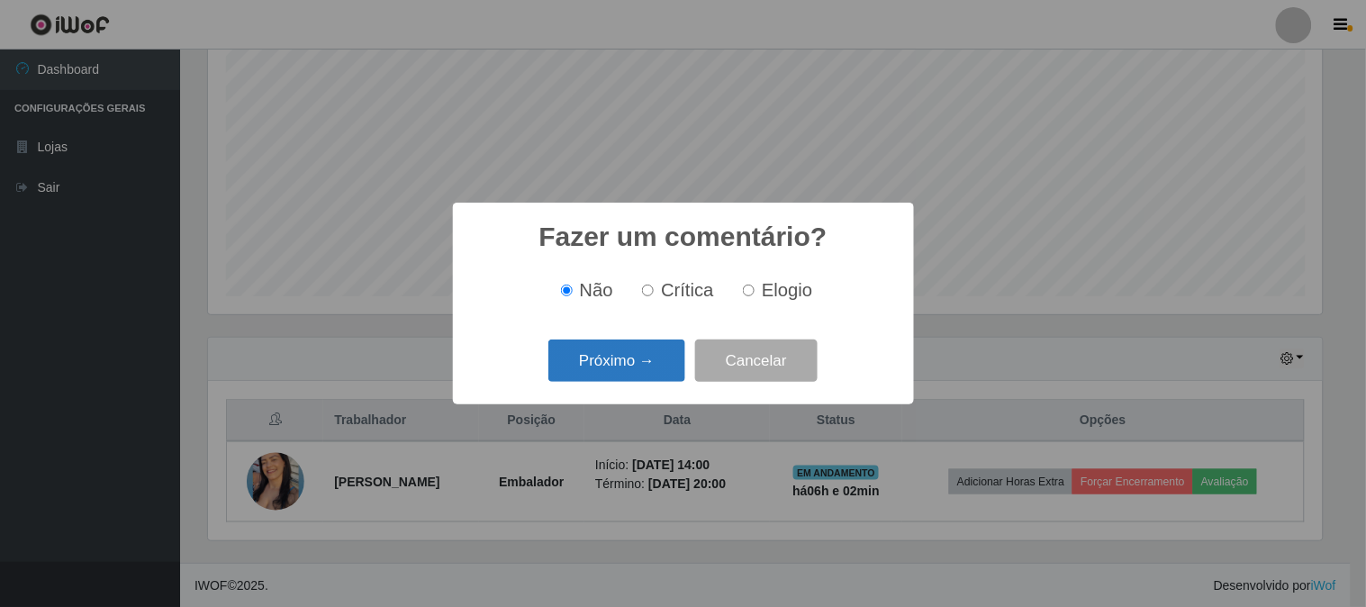
click at [666, 369] on button "Próximo →" at bounding box center [616, 360] width 137 height 42
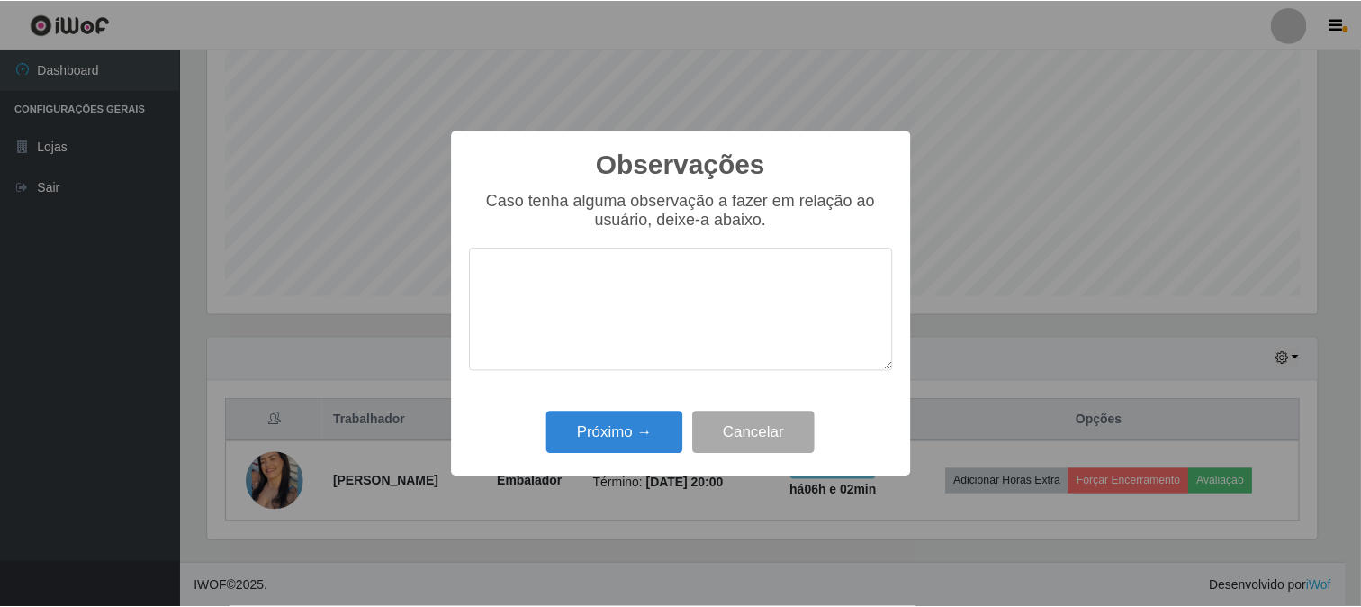
scroll to position [899866, 899126]
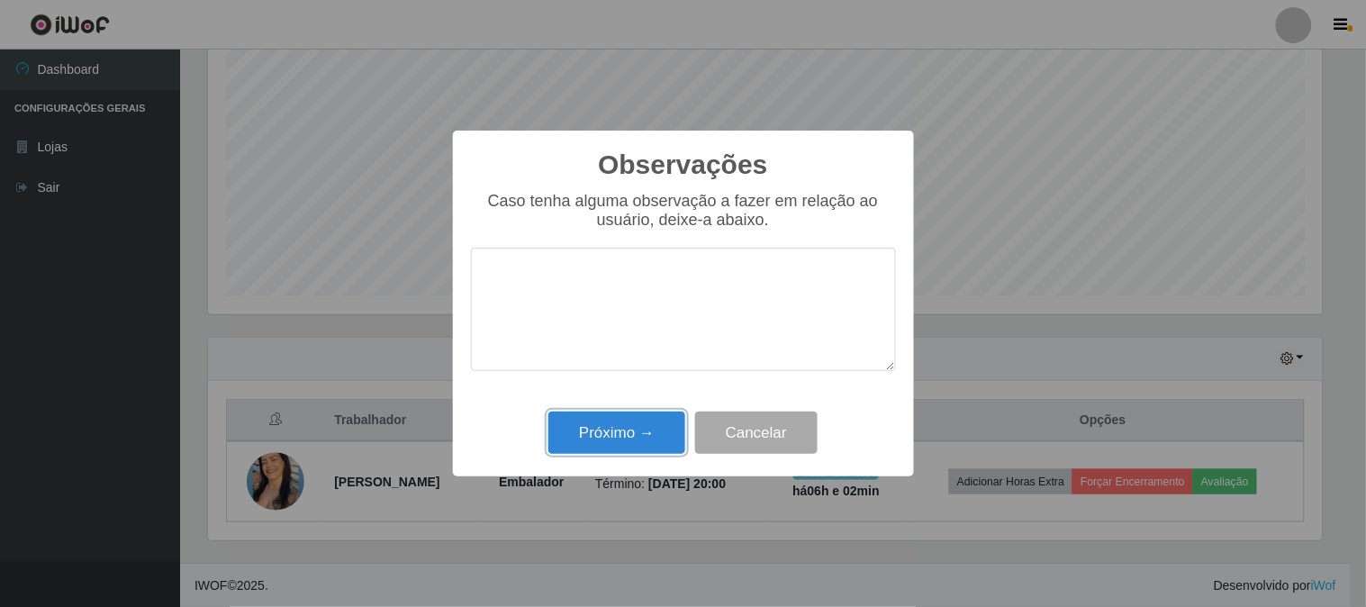
drag, startPoint x: 661, startPoint y: 420, endPoint x: 777, endPoint y: 435, distance: 117.1
click at [662, 420] on button "Próximo →" at bounding box center [616, 432] width 137 height 42
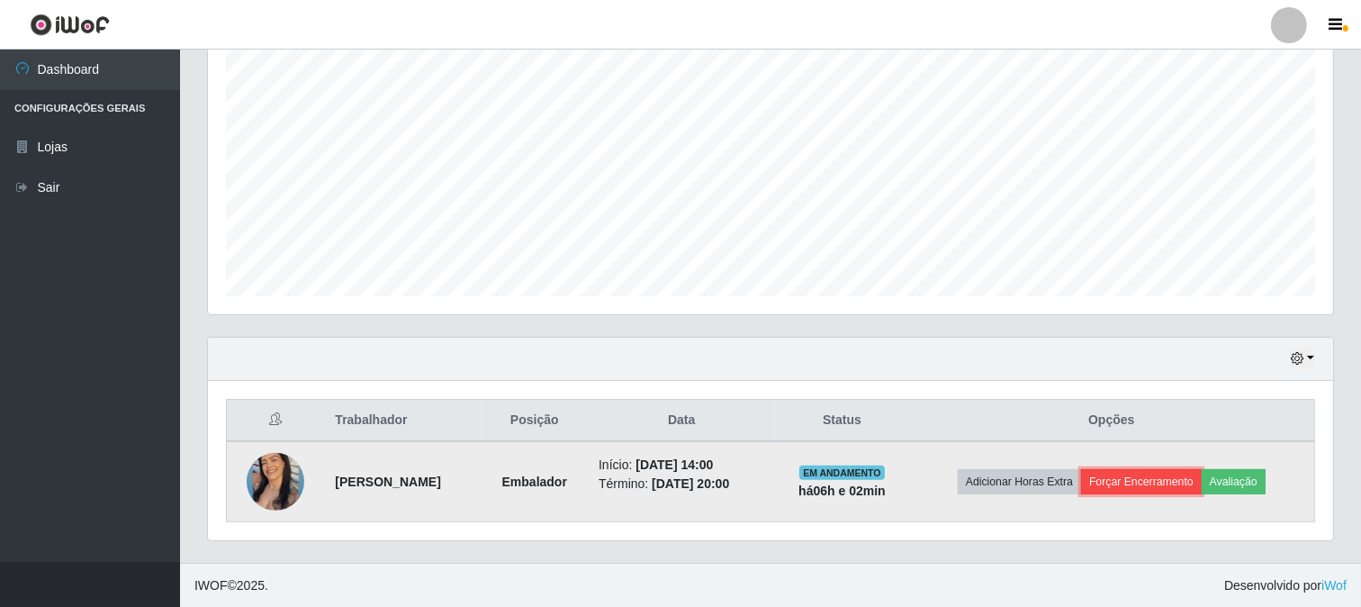
click at [1136, 480] on button "Forçar Encerramento" at bounding box center [1141, 481] width 121 height 25
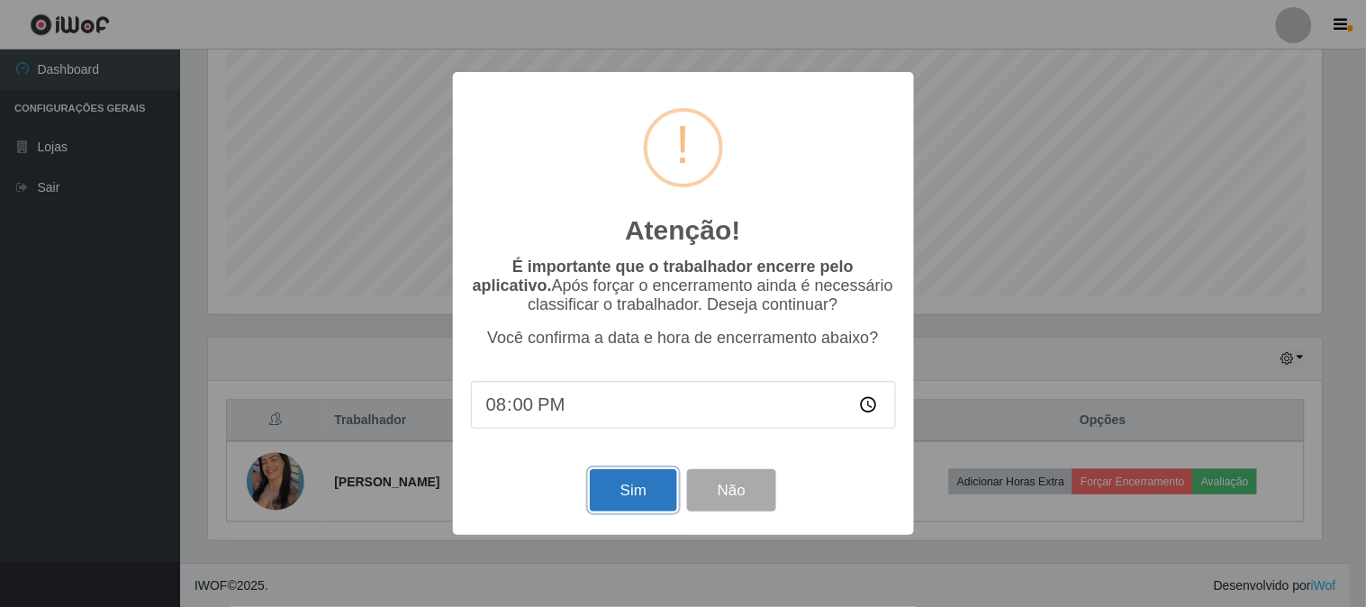
click at [650, 491] on button "Sim" at bounding box center [633, 490] width 87 height 42
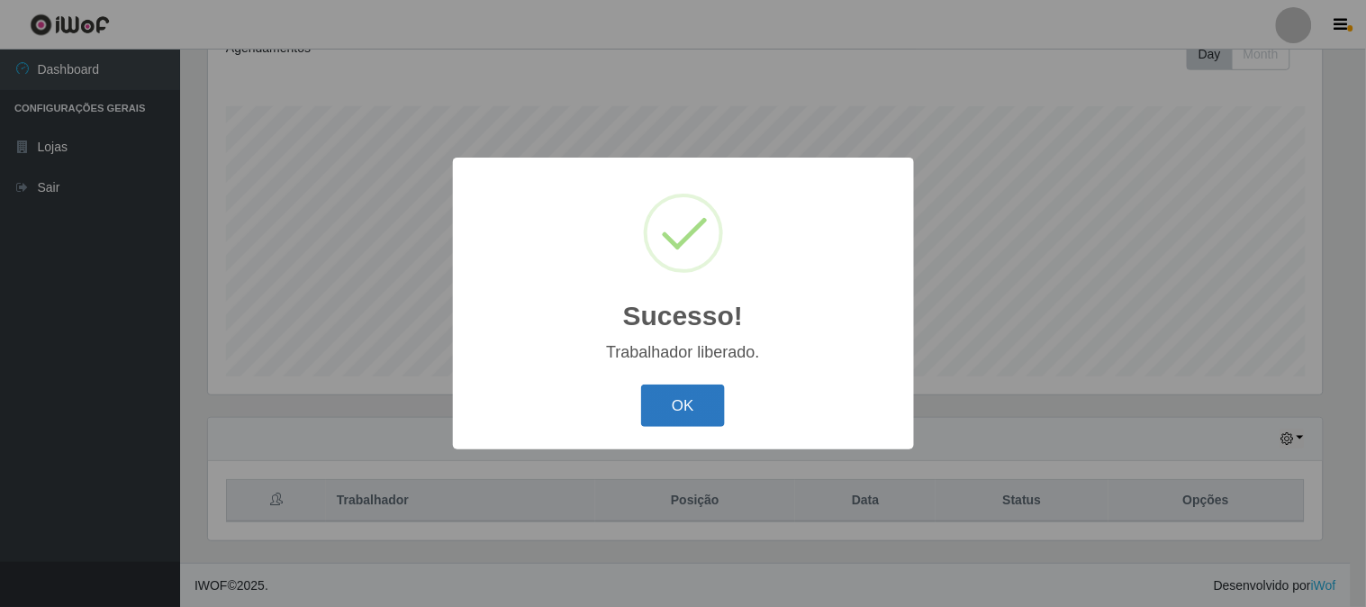
click at [685, 402] on button "OK" at bounding box center [683, 405] width 84 height 42
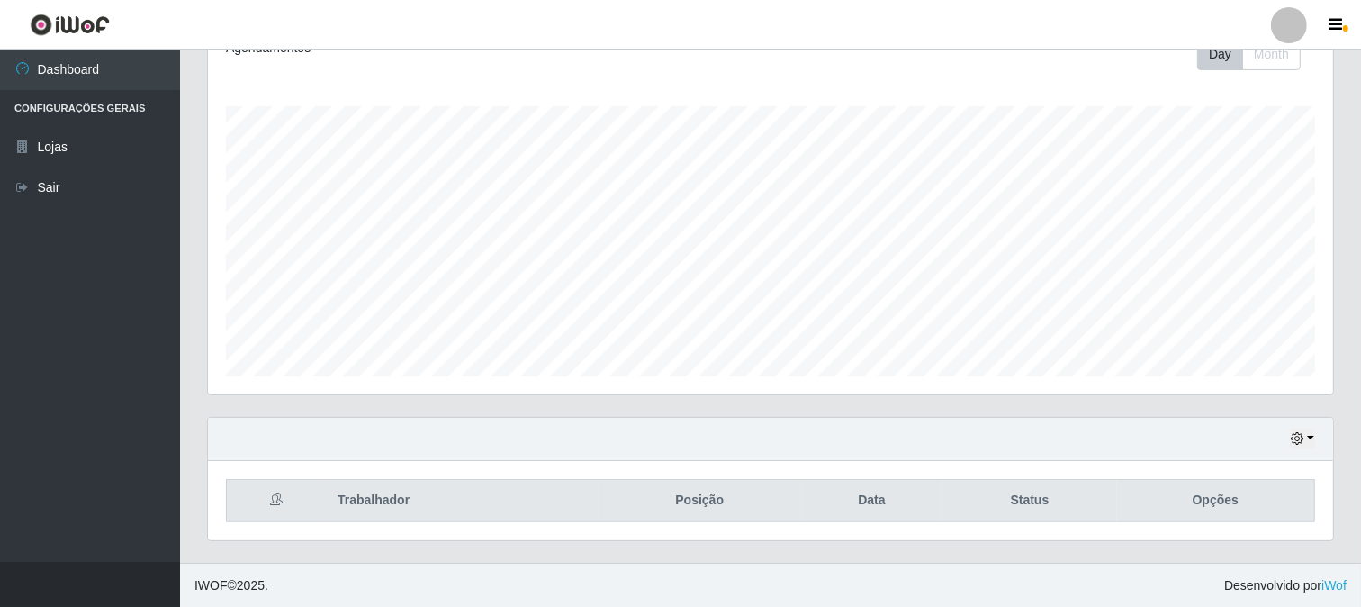
click at [968, 104] on div "Agendamentos Day Month 22/09 Agendamentos 53.93" at bounding box center [770, 208] width 1125 height 374
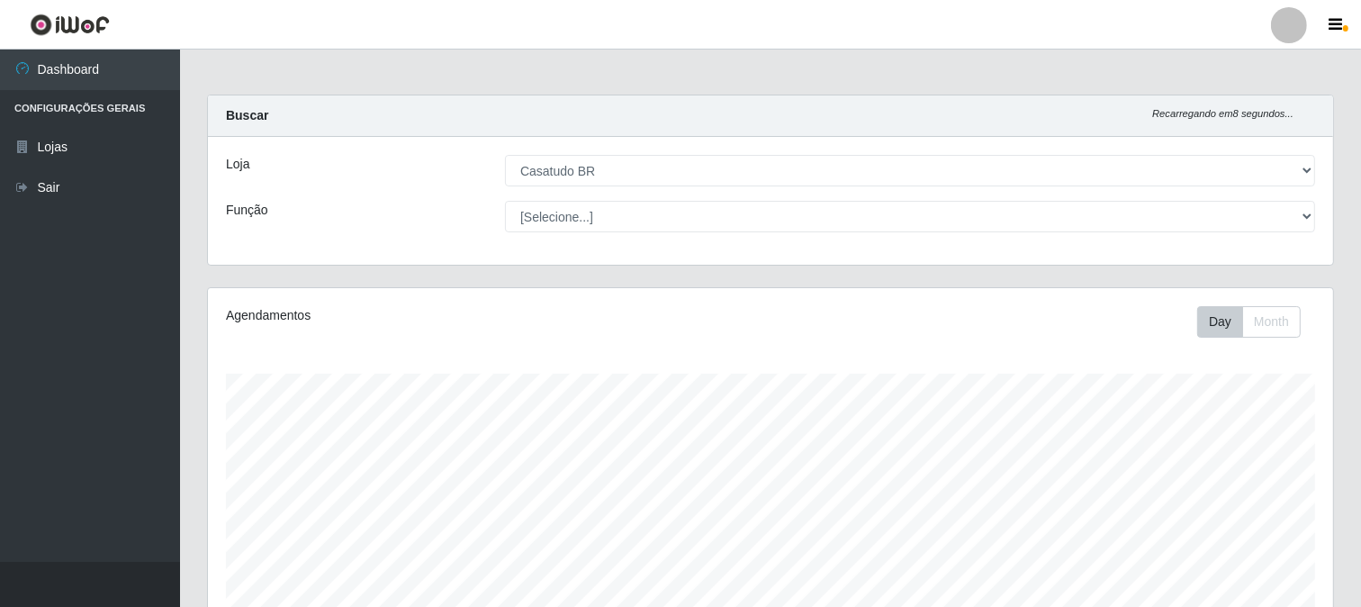
scroll to position [267, 0]
